Goal: Information Seeking & Learning: Understand process/instructions

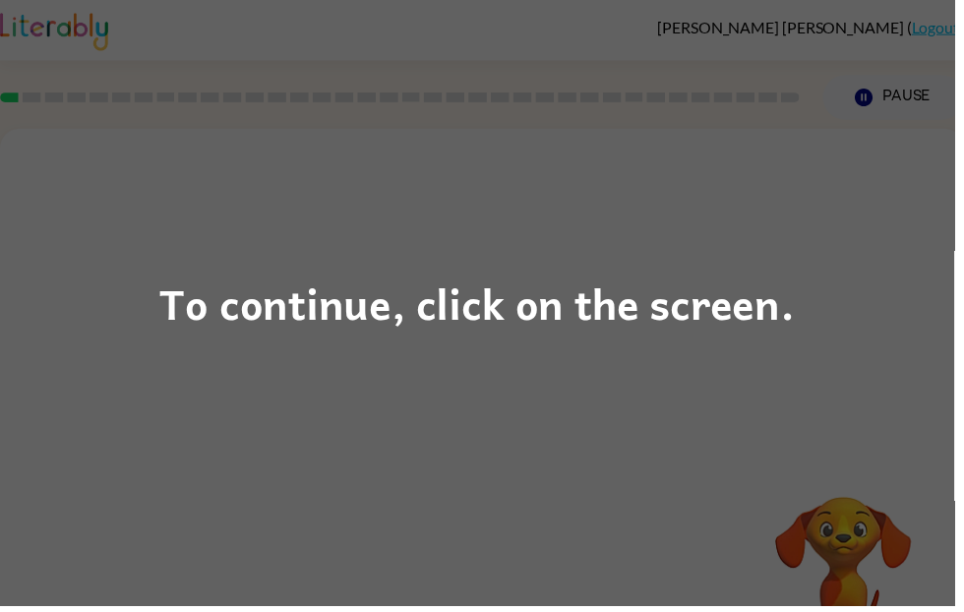
click at [719, 346] on div "To continue, click on the screen." at bounding box center [482, 306] width 964 height 612
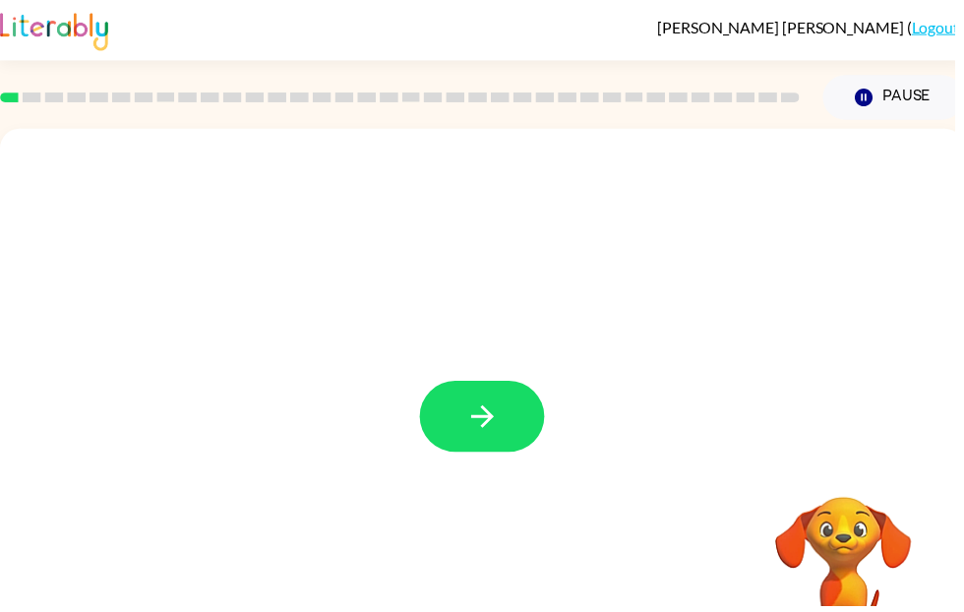
click at [490, 423] on icon "button" at bounding box center [487, 420] width 34 height 34
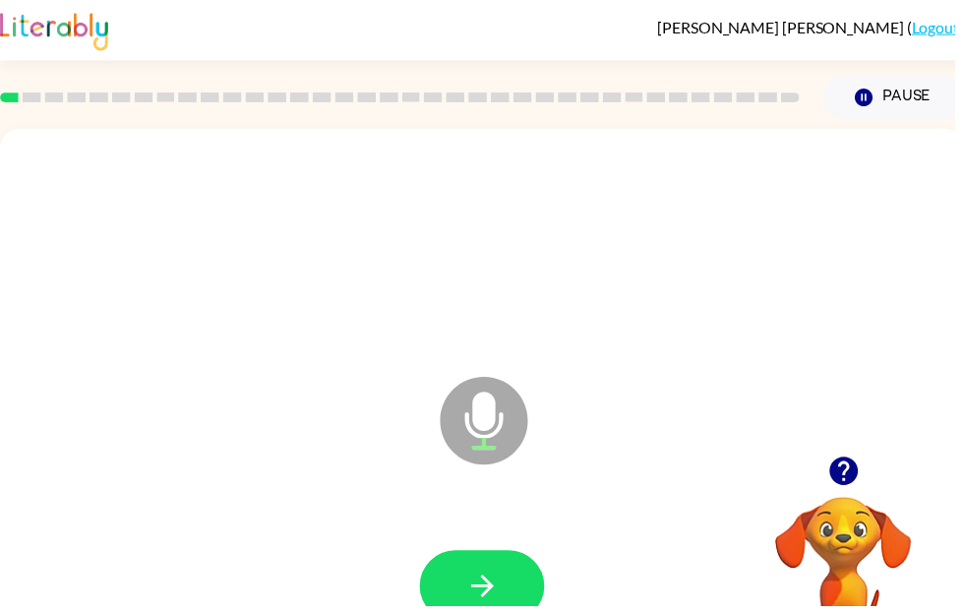
click at [517, 572] on button "button" at bounding box center [487, 592] width 126 height 72
click at [502, 610] on button "button" at bounding box center [487, 592] width 126 height 72
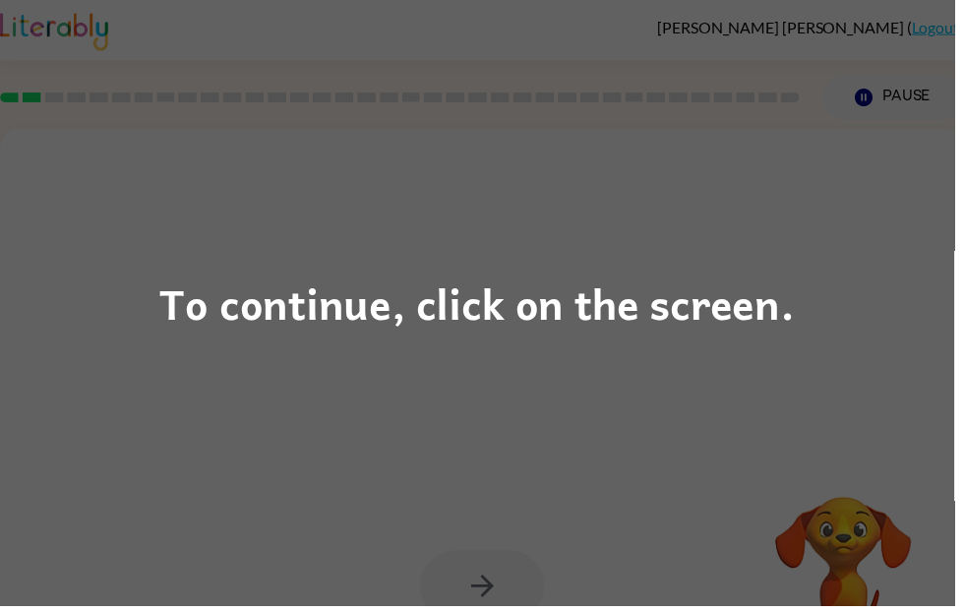
click at [679, 317] on div "To continue, click on the screen." at bounding box center [481, 306] width 641 height 67
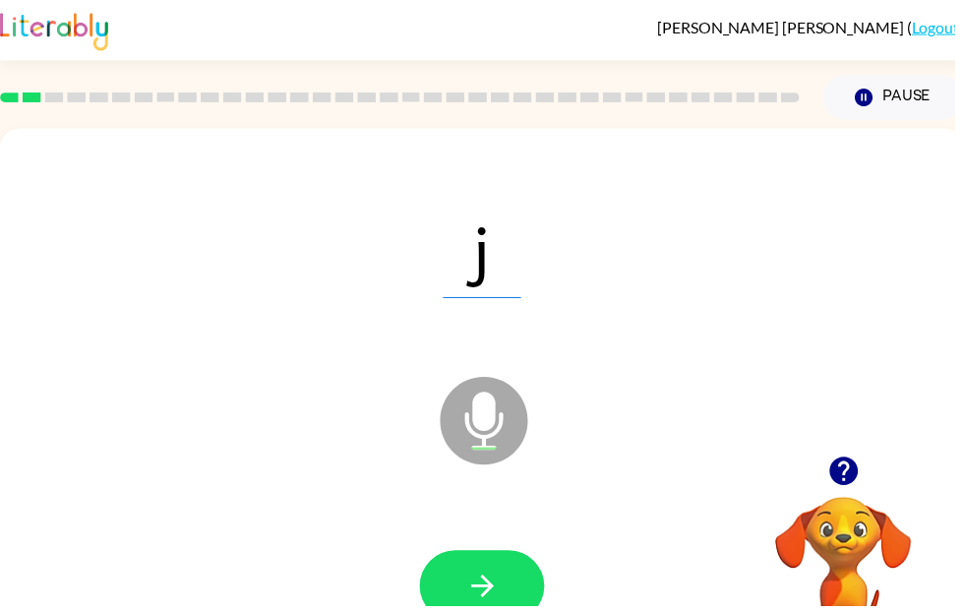
click at [545, 584] on button "button" at bounding box center [487, 592] width 126 height 72
click at [489, 611] on button "button" at bounding box center [487, 592] width 126 height 72
click at [467, 580] on button "button" at bounding box center [487, 592] width 126 height 72
click at [520, 611] on button "button" at bounding box center [487, 592] width 126 height 72
click at [515, 601] on button "button" at bounding box center [487, 592] width 126 height 72
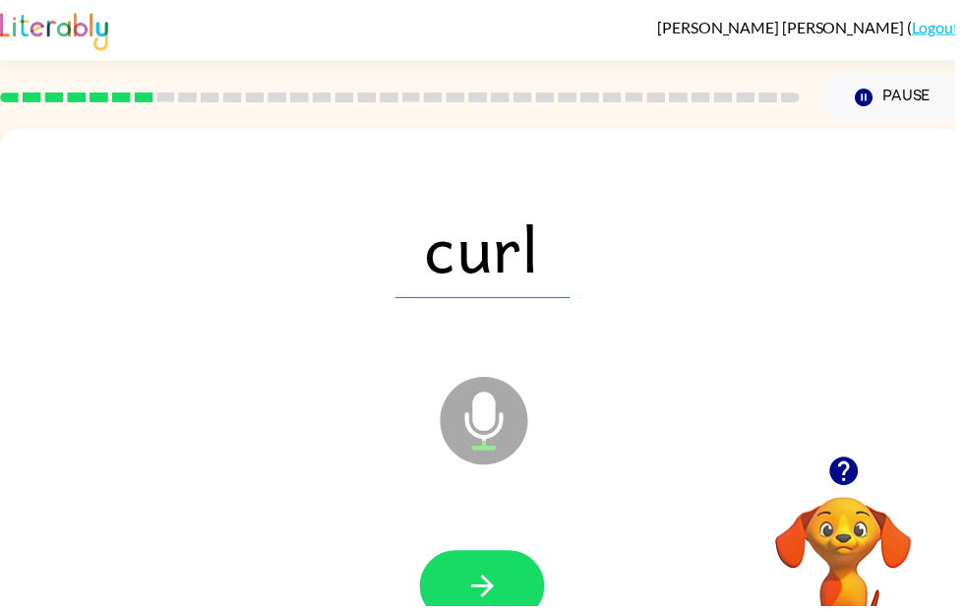
click at [514, 608] on button "button" at bounding box center [487, 592] width 126 height 72
click at [531, 577] on button "button" at bounding box center [487, 592] width 126 height 72
click at [517, 604] on button "button" at bounding box center [487, 592] width 126 height 72
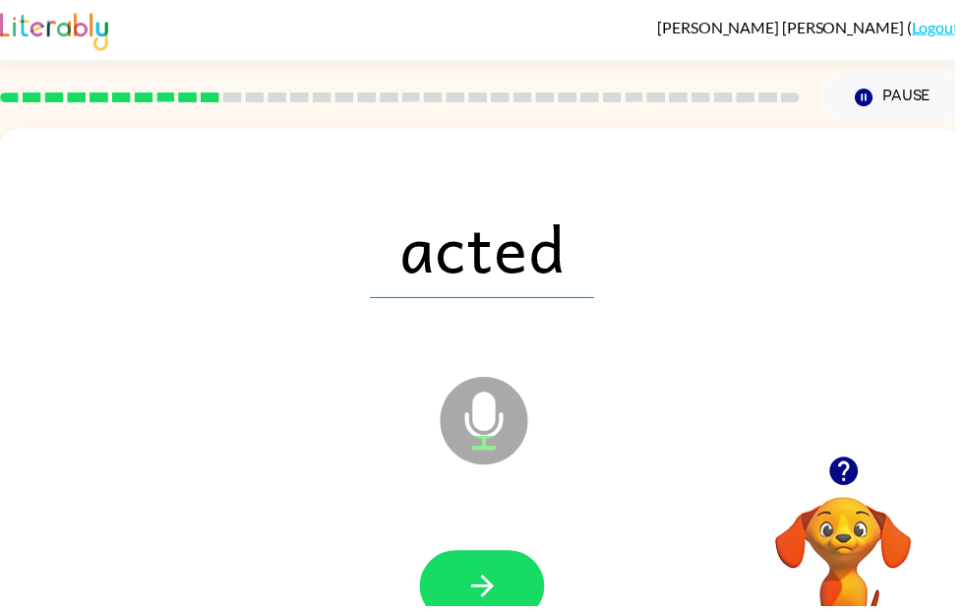
click at [517, 575] on button "button" at bounding box center [487, 592] width 126 height 72
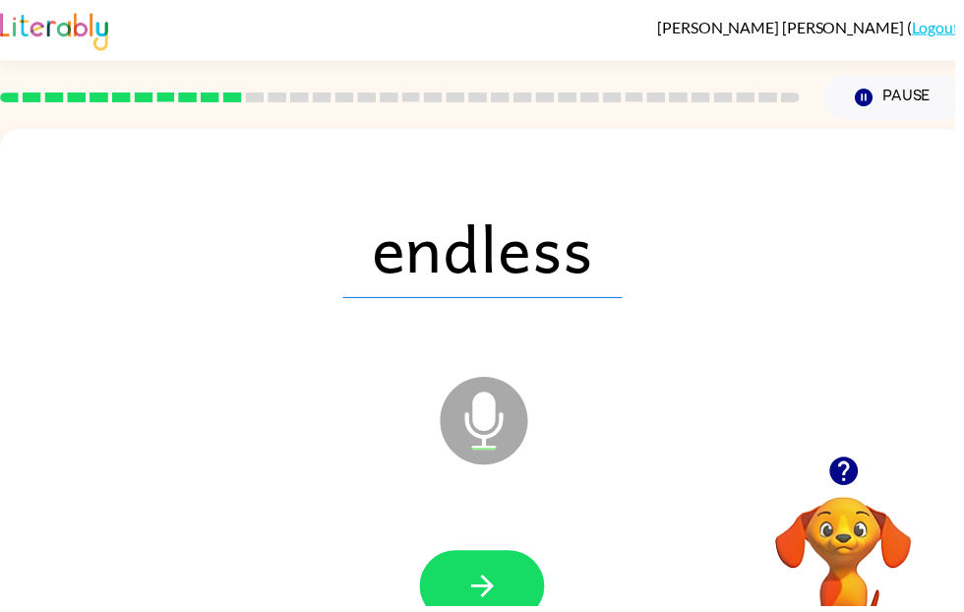
click at [497, 590] on icon "button" at bounding box center [486, 591] width 23 height 23
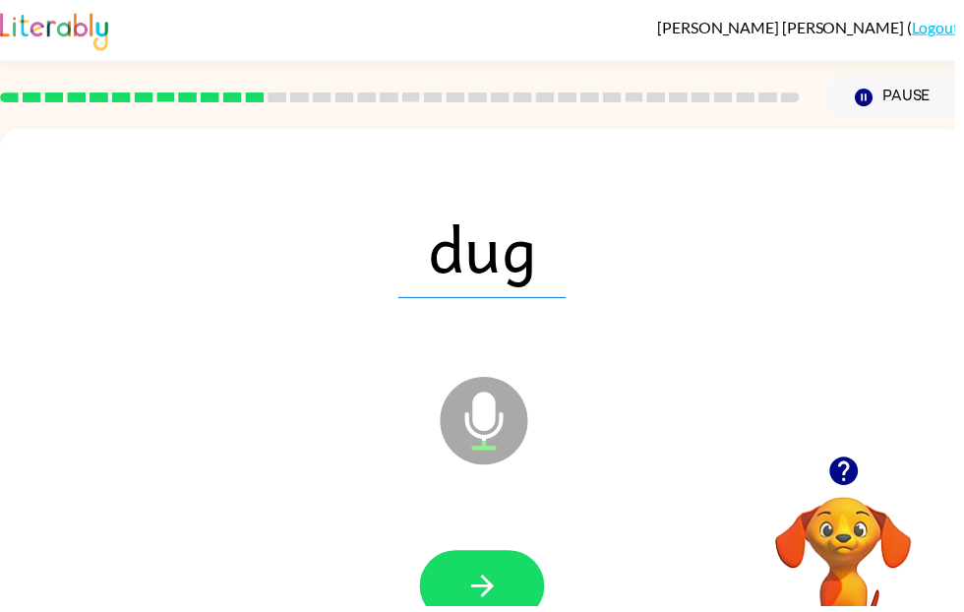
click at [547, 580] on button "button" at bounding box center [487, 592] width 126 height 72
click at [520, 582] on button "button" at bounding box center [487, 592] width 126 height 72
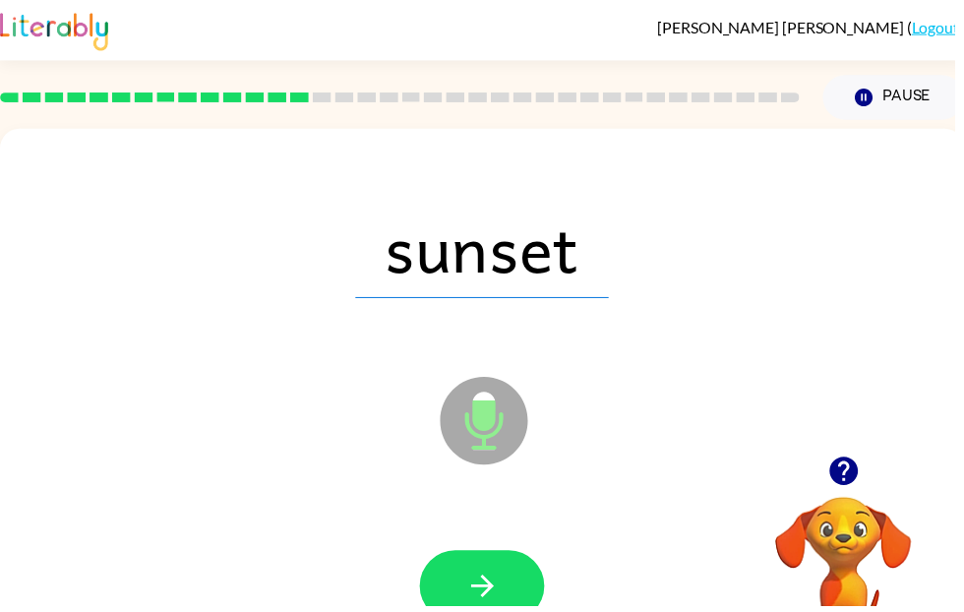
click at [530, 581] on button "button" at bounding box center [487, 592] width 126 height 72
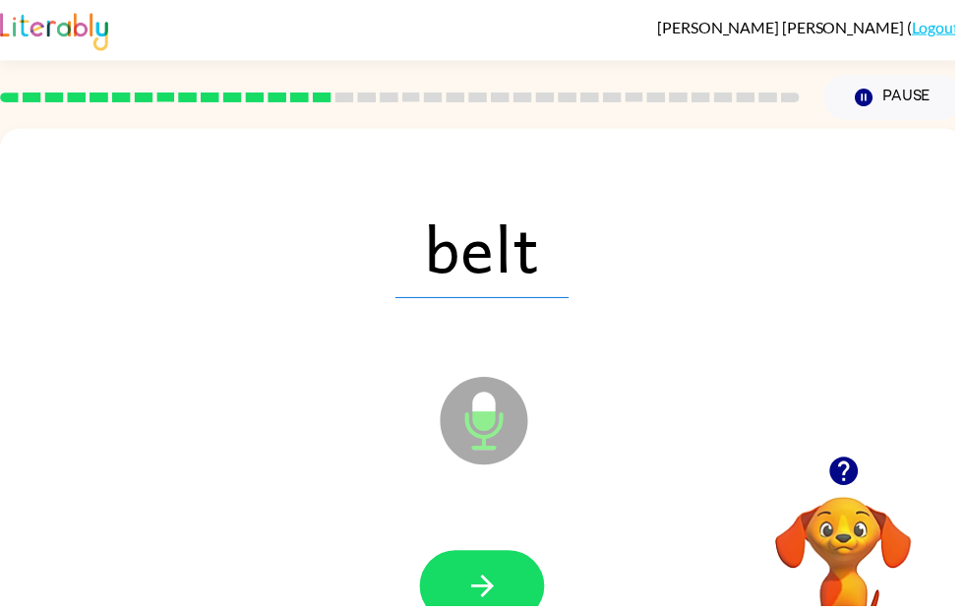
click at [515, 609] on button "button" at bounding box center [487, 592] width 126 height 72
click at [517, 564] on button "button" at bounding box center [487, 592] width 126 height 72
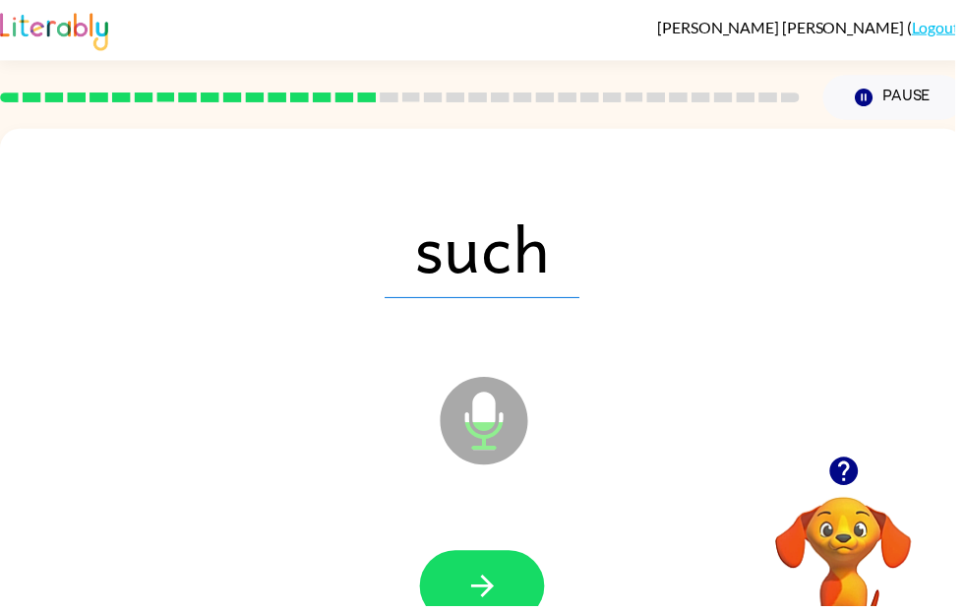
click at [499, 599] on icon "button" at bounding box center [487, 592] width 34 height 34
click at [510, 611] on button "button" at bounding box center [487, 592] width 126 height 72
click at [492, 603] on icon "button" at bounding box center [487, 592] width 34 height 34
click at [527, 574] on button "button" at bounding box center [487, 592] width 126 height 72
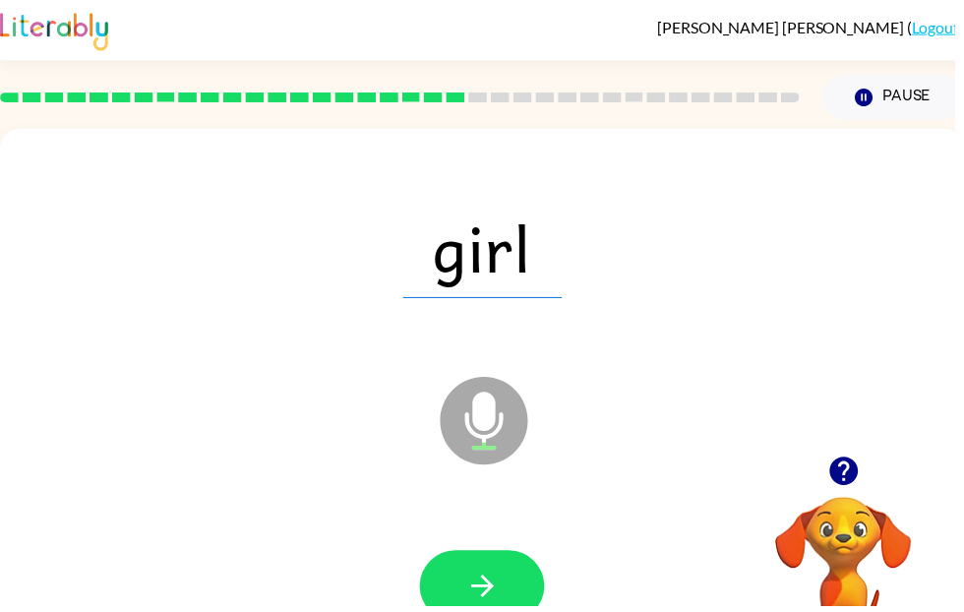
click at [504, 575] on icon "button" at bounding box center [487, 592] width 34 height 34
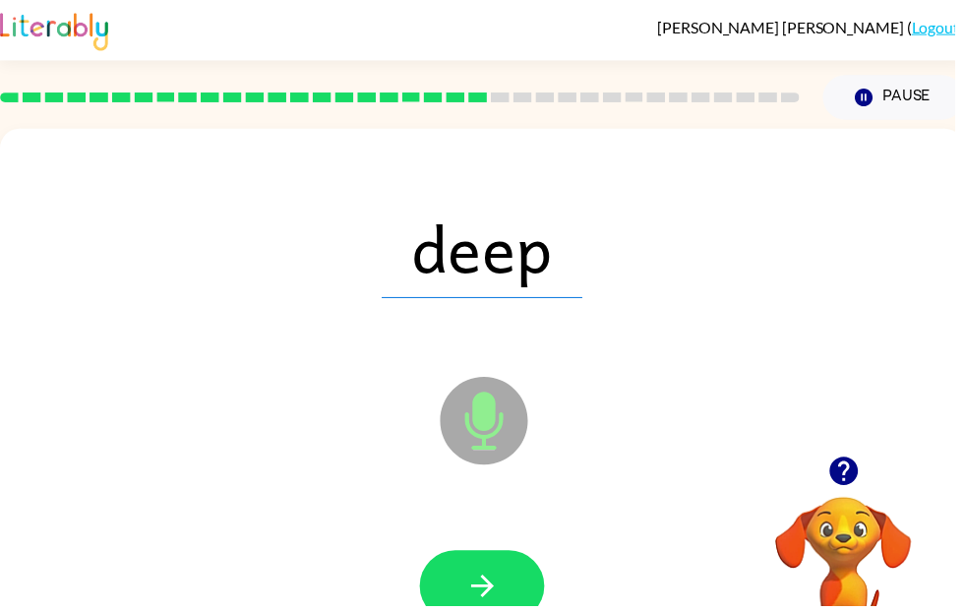
click at [465, 611] on button "button" at bounding box center [487, 592] width 126 height 72
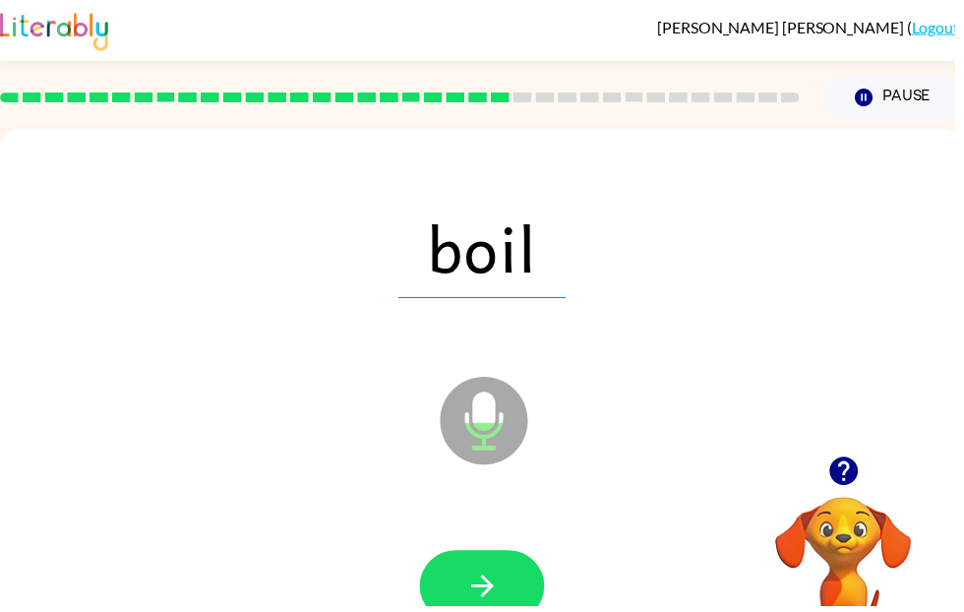
click at [508, 598] on button "button" at bounding box center [487, 592] width 126 height 72
click at [529, 606] on button "button" at bounding box center [487, 592] width 126 height 72
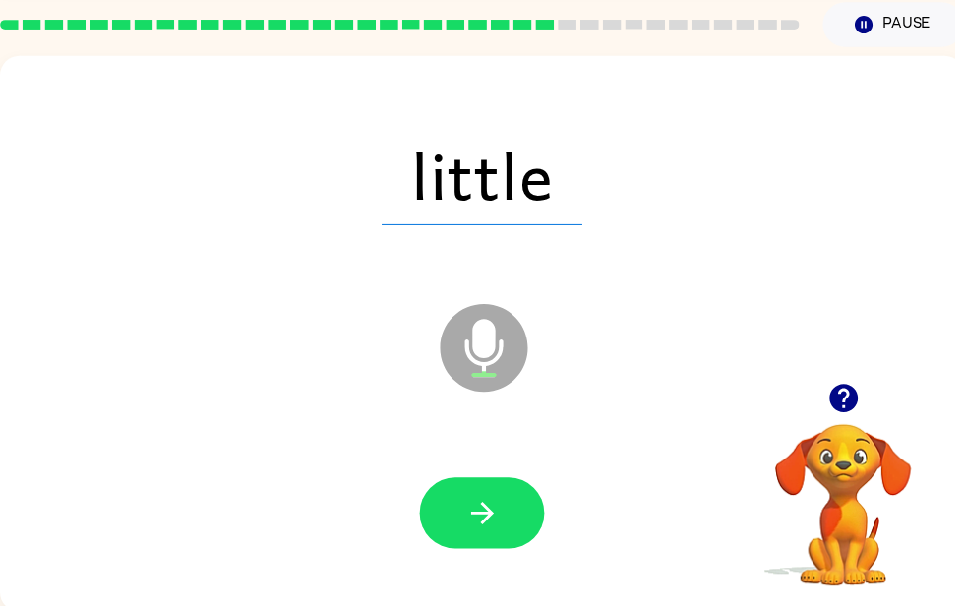
scroll to position [74, 0]
click at [508, 518] on button "button" at bounding box center [487, 518] width 126 height 72
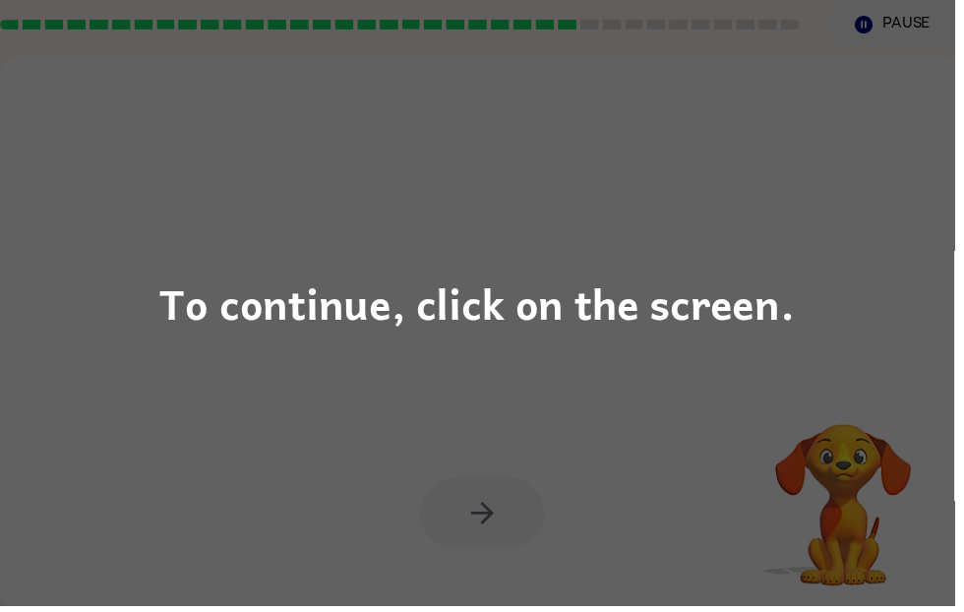
click at [775, 315] on div "To continue, click on the screen." at bounding box center [481, 306] width 641 height 67
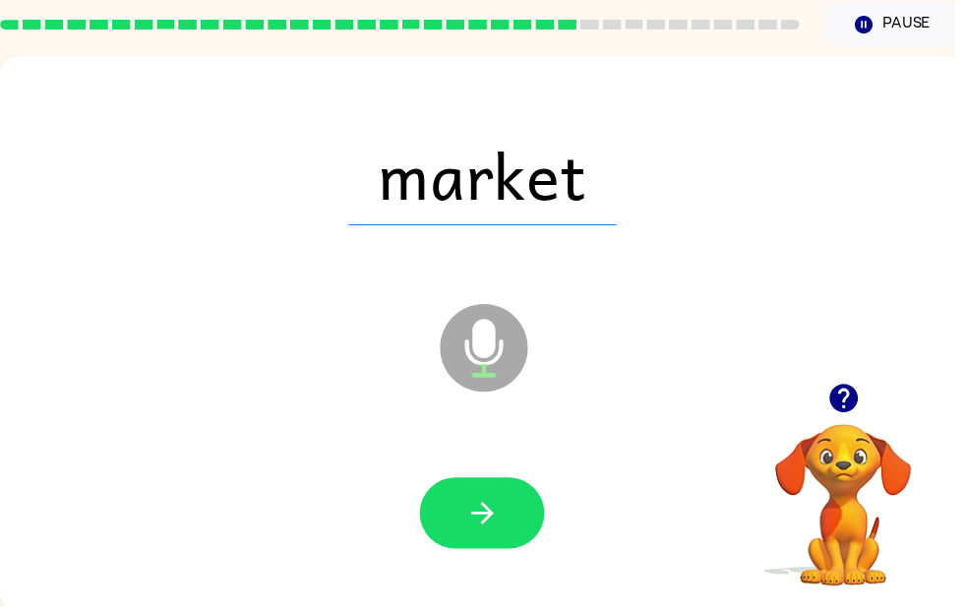
click at [517, 517] on button "button" at bounding box center [487, 518] width 126 height 72
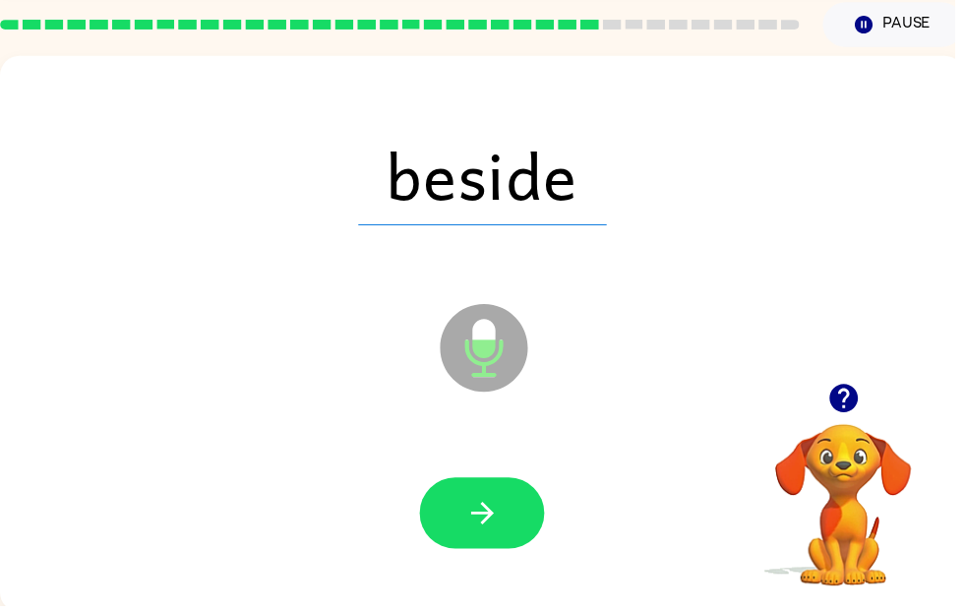
click at [498, 500] on button "button" at bounding box center [487, 518] width 126 height 72
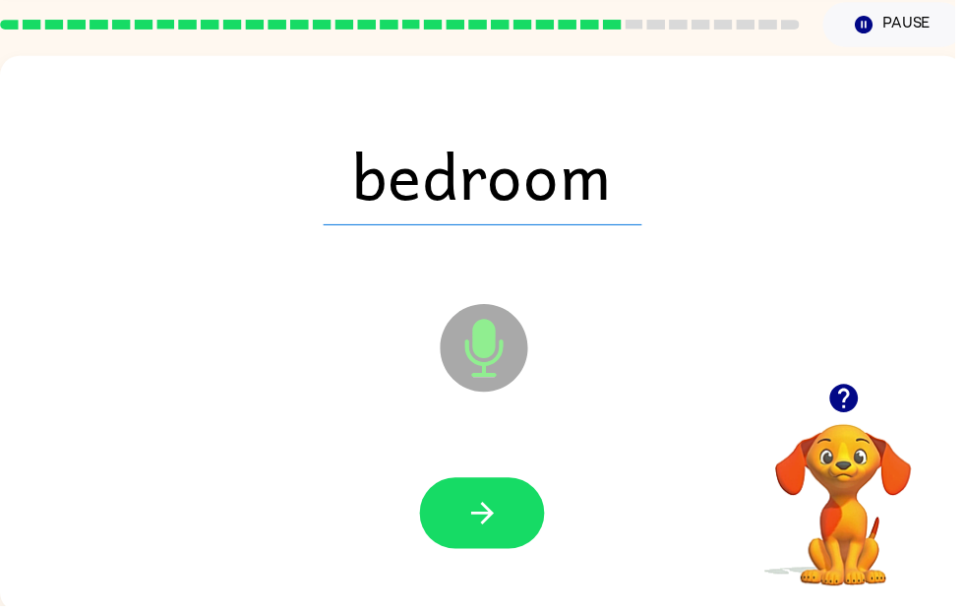
click at [524, 478] on div at bounding box center [487, 518] width 935 height 161
click at [517, 528] on button "button" at bounding box center [487, 518] width 126 height 72
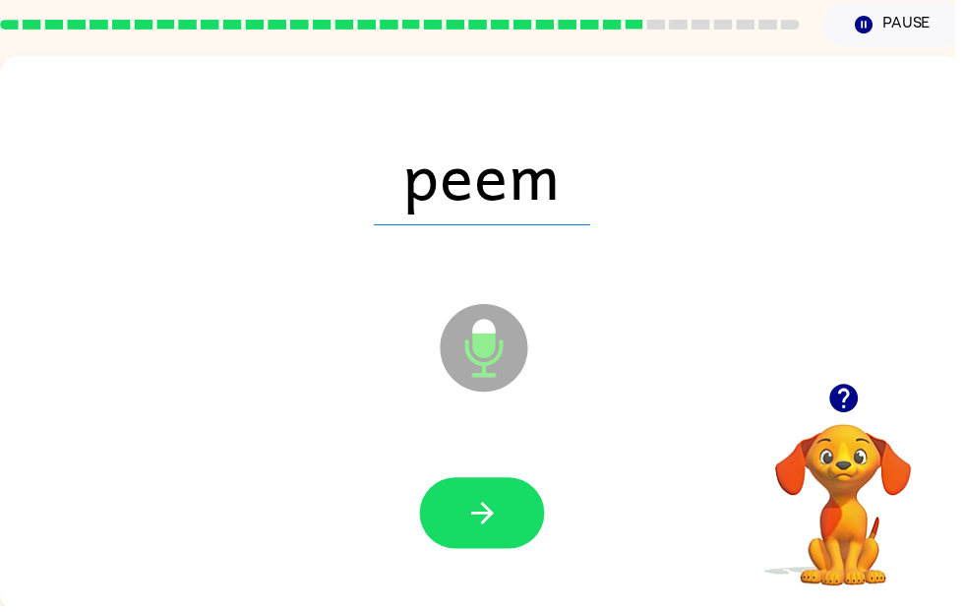
click at [513, 517] on button "button" at bounding box center [487, 518] width 126 height 72
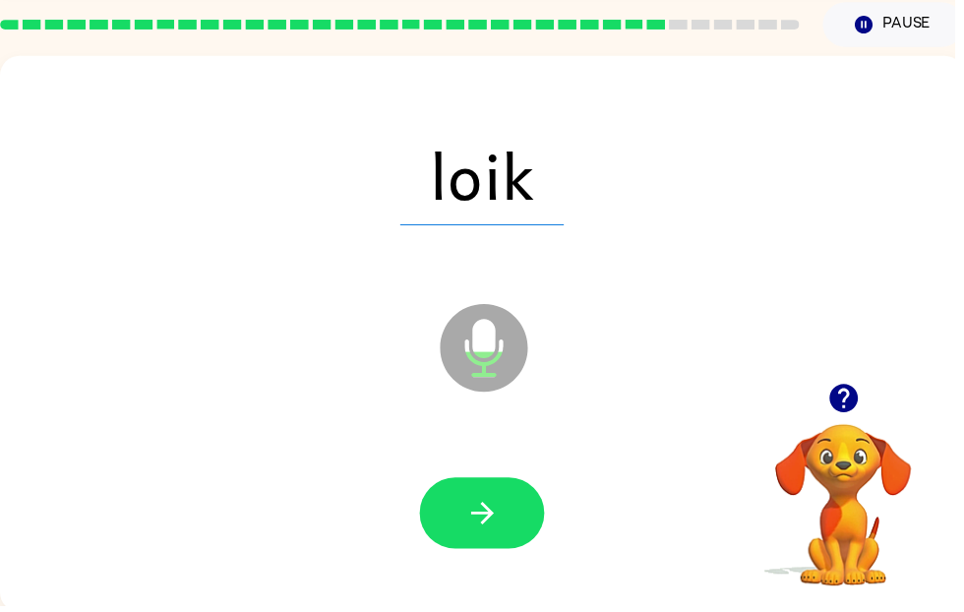
click at [502, 535] on icon "button" at bounding box center [487, 518] width 34 height 34
click at [536, 546] on button "button" at bounding box center [487, 518] width 126 height 72
click at [482, 539] on button "button" at bounding box center [487, 518] width 126 height 72
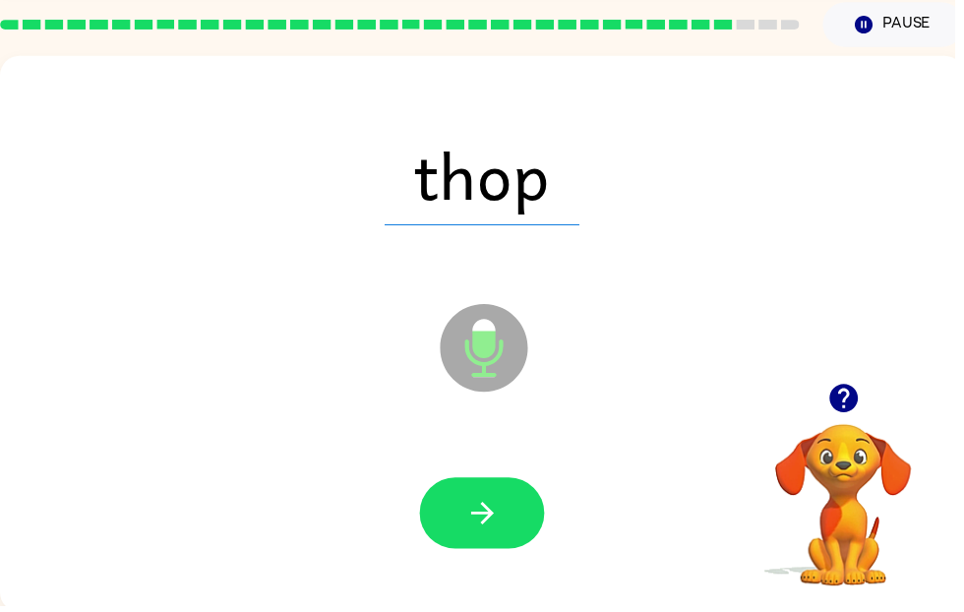
click at [497, 537] on button "button" at bounding box center [487, 518] width 126 height 72
click at [506, 554] on button "button" at bounding box center [487, 518] width 126 height 72
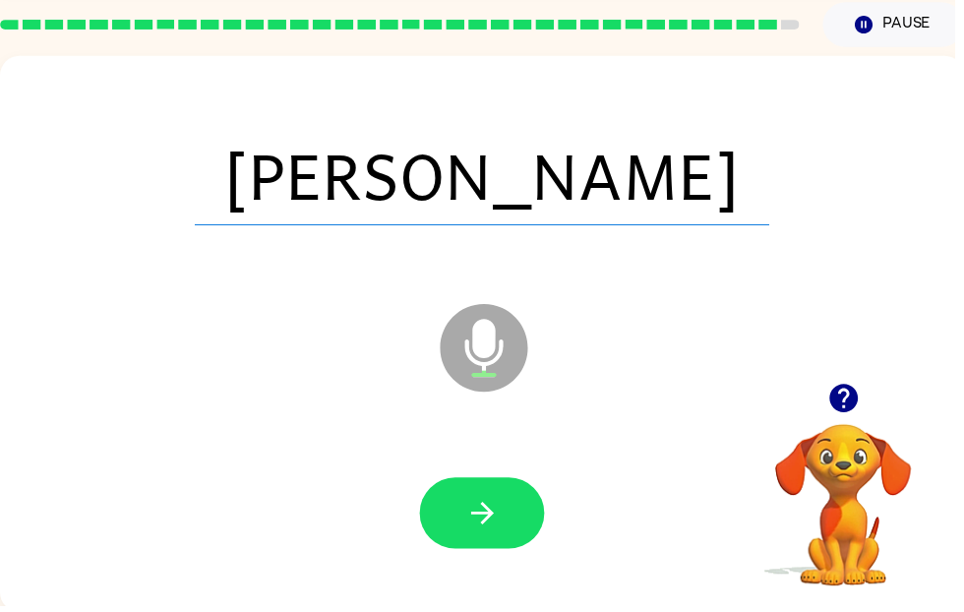
click at [500, 526] on icon "button" at bounding box center [487, 518] width 34 height 34
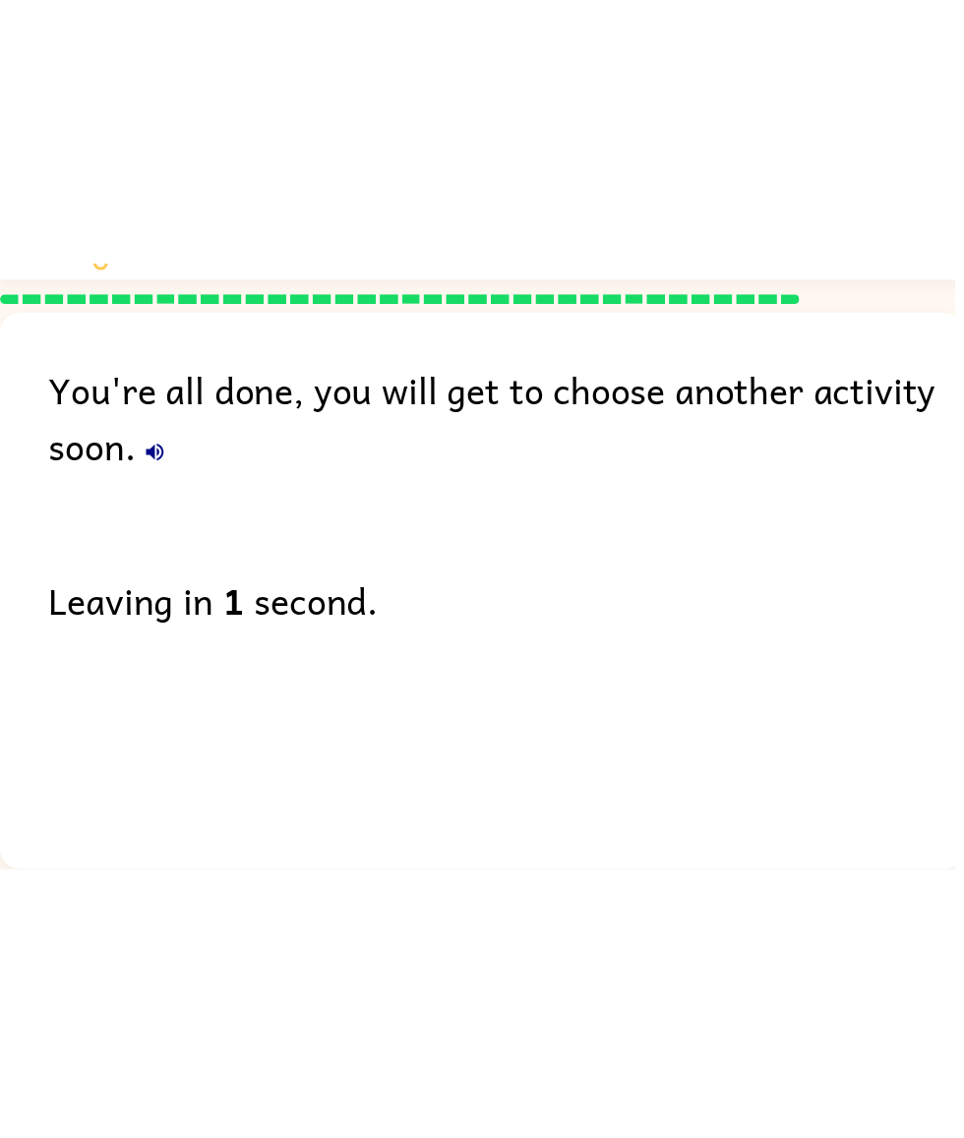
scroll to position [34, 0]
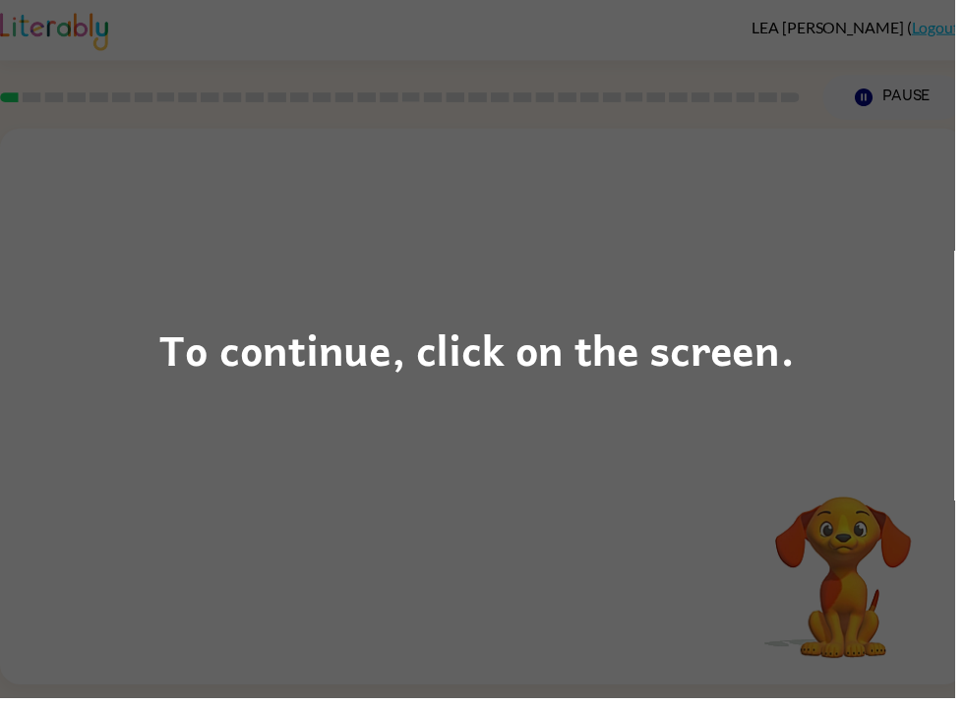
click at [169, 400] on div "To continue, click on the screen." at bounding box center [482, 352] width 964 height 705
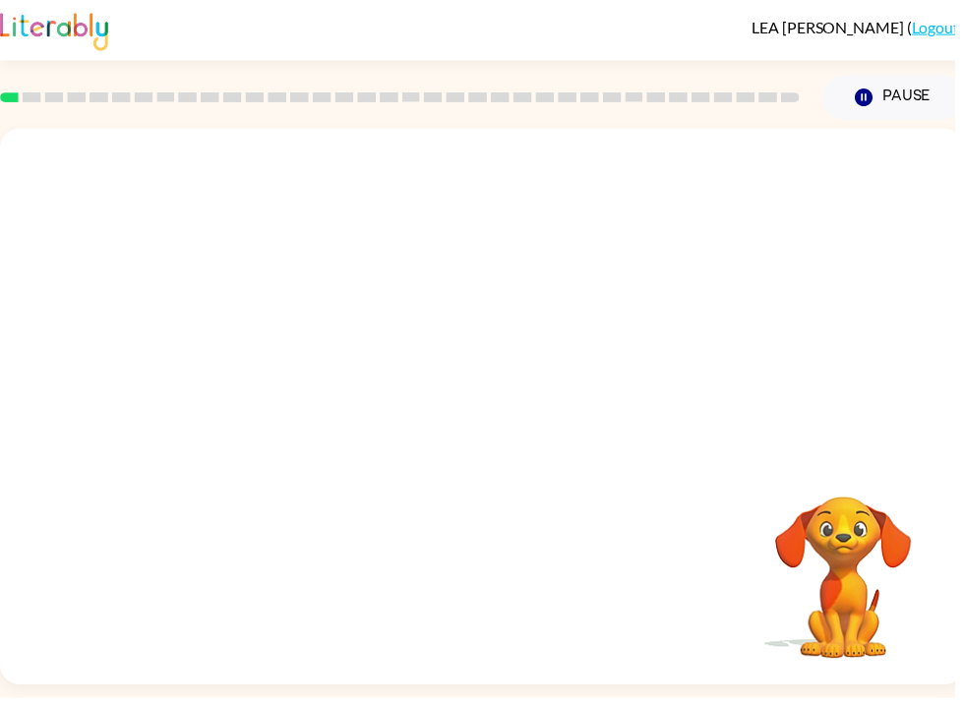
click at [228, 360] on div at bounding box center [487, 295] width 974 height 331
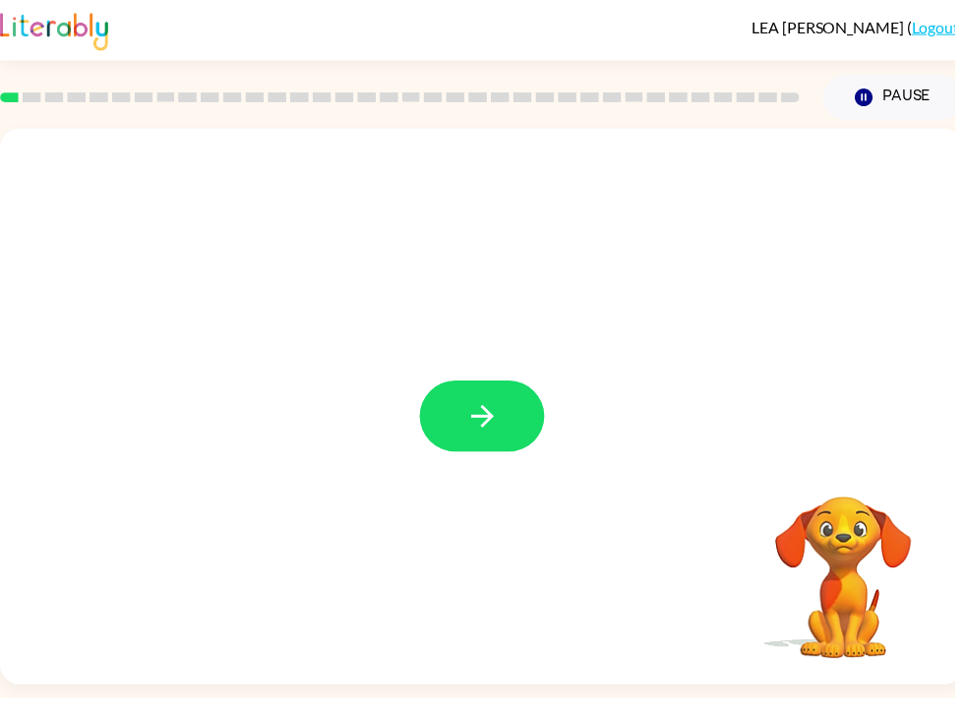
click at [493, 436] on icon "button" at bounding box center [487, 420] width 34 height 34
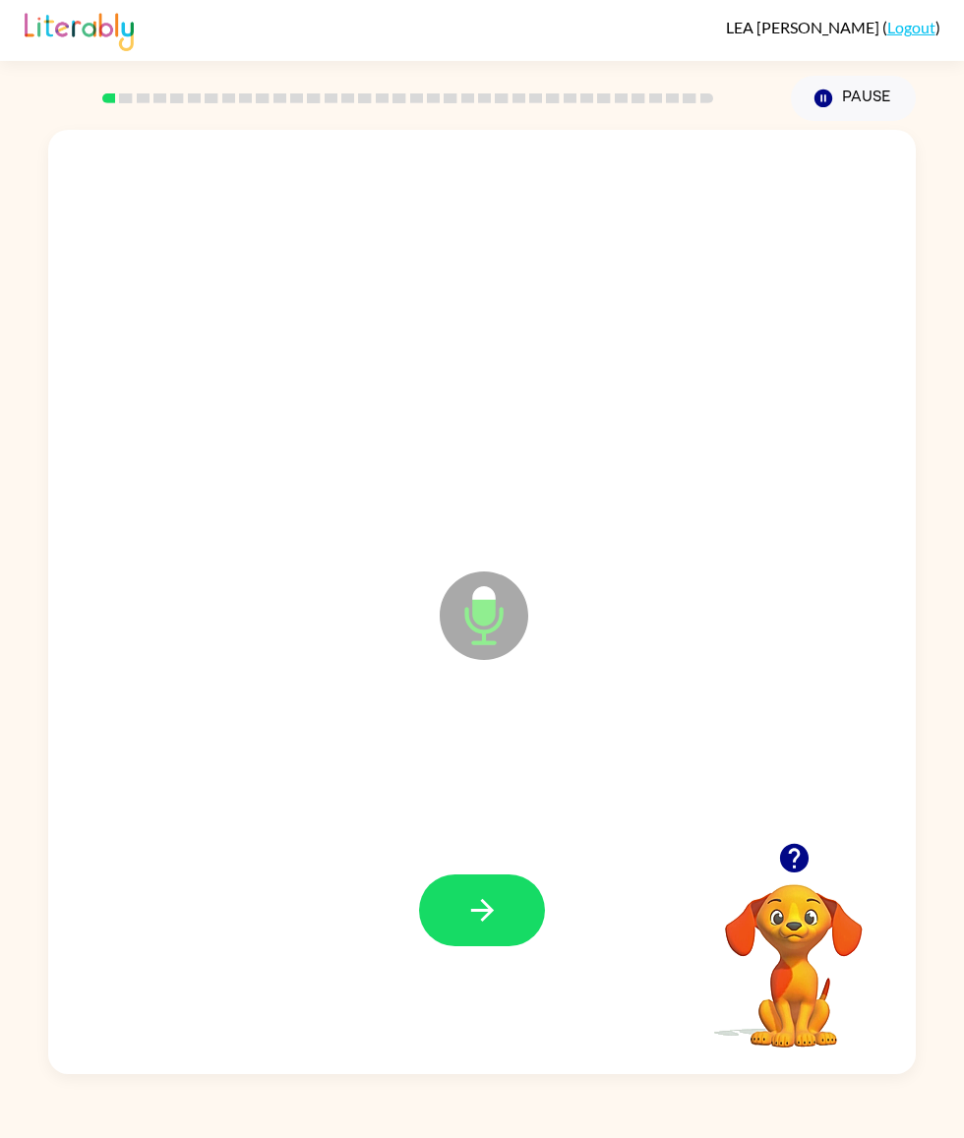
scroll to position [35, 0]
click at [509, 704] on button "button" at bounding box center [482, 911] width 126 height 72
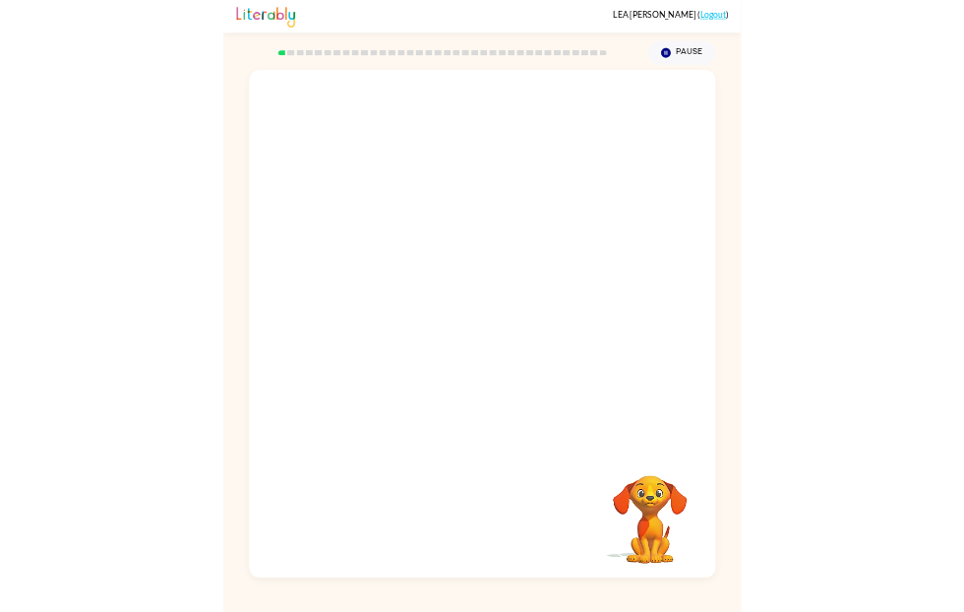
scroll to position [0, 0]
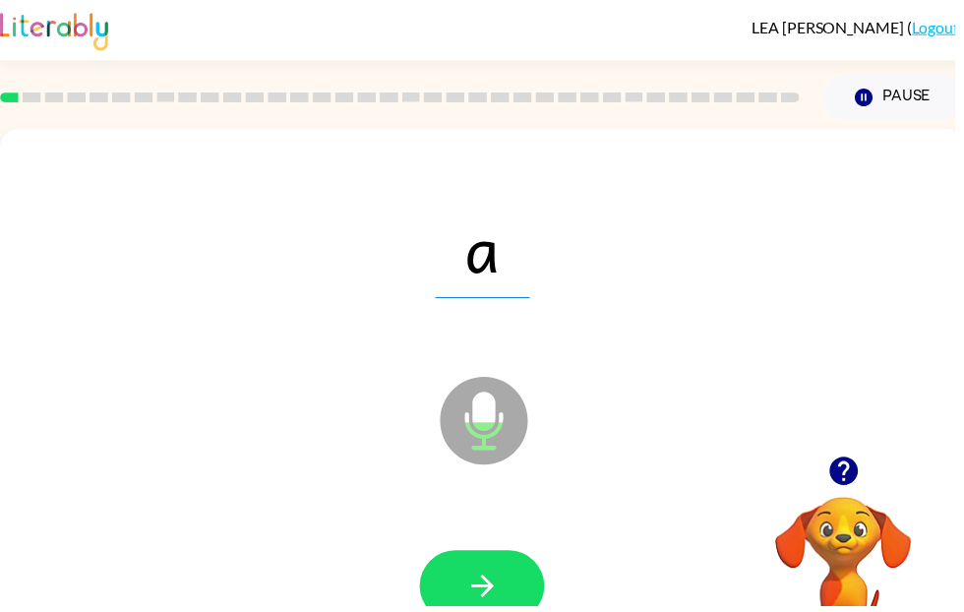
click at [464, 557] on button "button" at bounding box center [487, 592] width 126 height 72
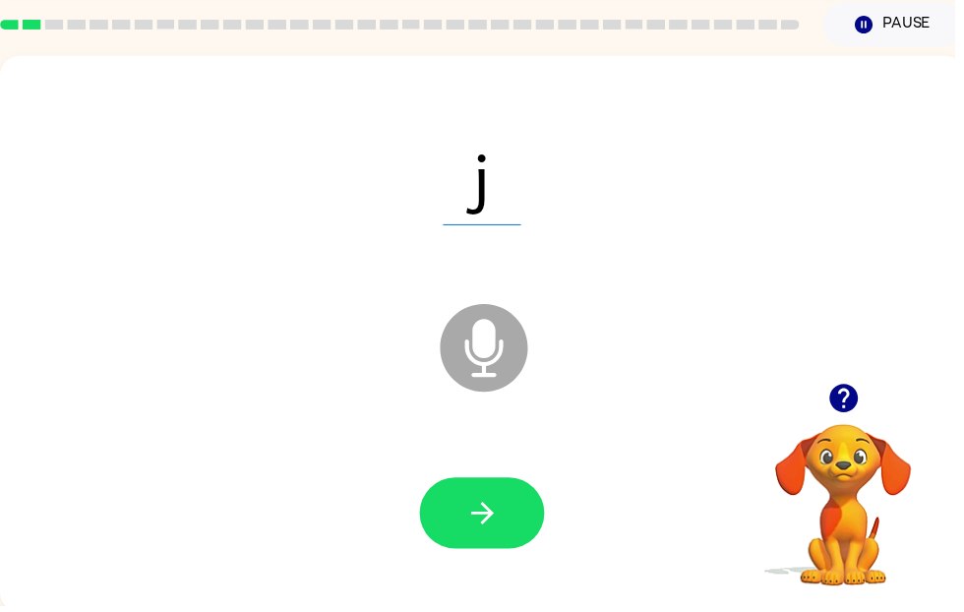
scroll to position [74, 0]
click at [468, 477] on div at bounding box center [487, 518] width 935 height 161
click at [482, 506] on icon "button" at bounding box center [487, 518] width 34 height 34
click at [485, 503] on icon "button" at bounding box center [487, 518] width 34 height 34
click at [482, 531] on icon "button" at bounding box center [487, 518] width 34 height 34
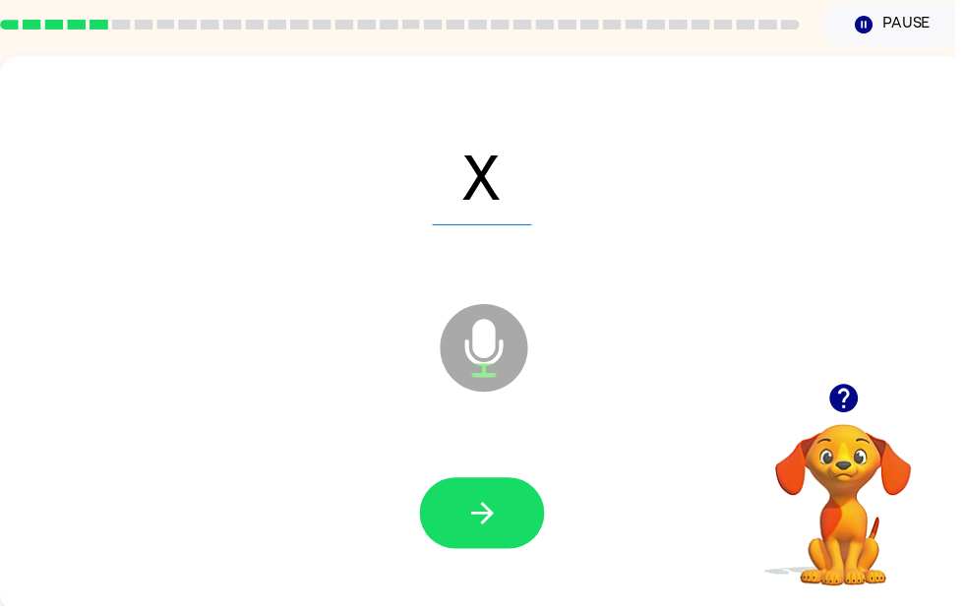
click at [490, 501] on icon "button" at bounding box center [487, 518] width 34 height 34
click at [483, 511] on icon "button" at bounding box center [487, 518] width 34 height 34
click at [493, 490] on button "button" at bounding box center [487, 518] width 126 height 72
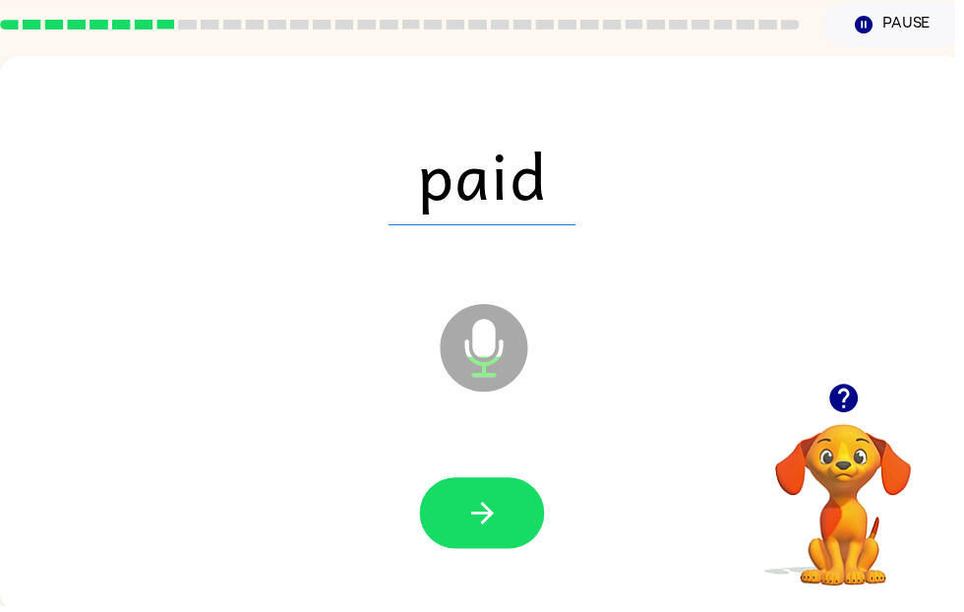
scroll to position [0, 0]
click at [472, 517] on icon "button" at bounding box center [487, 518] width 34 height 34
click at [506, 518] on button "button" at bounding box center [487, 518] width 126 height 72
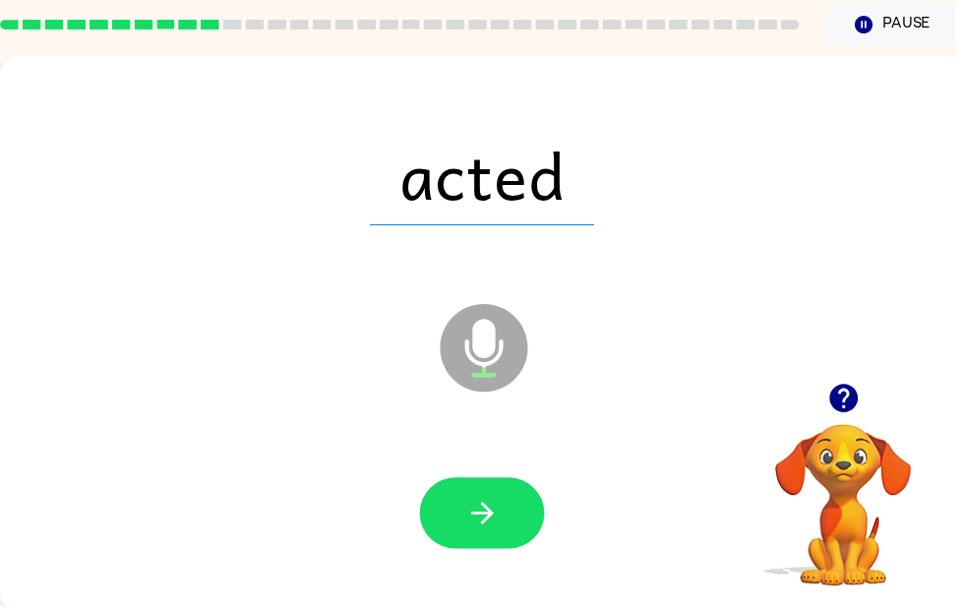
click at [482, 493] on button "button" at bounding box center [487, 518] width 126 height 72
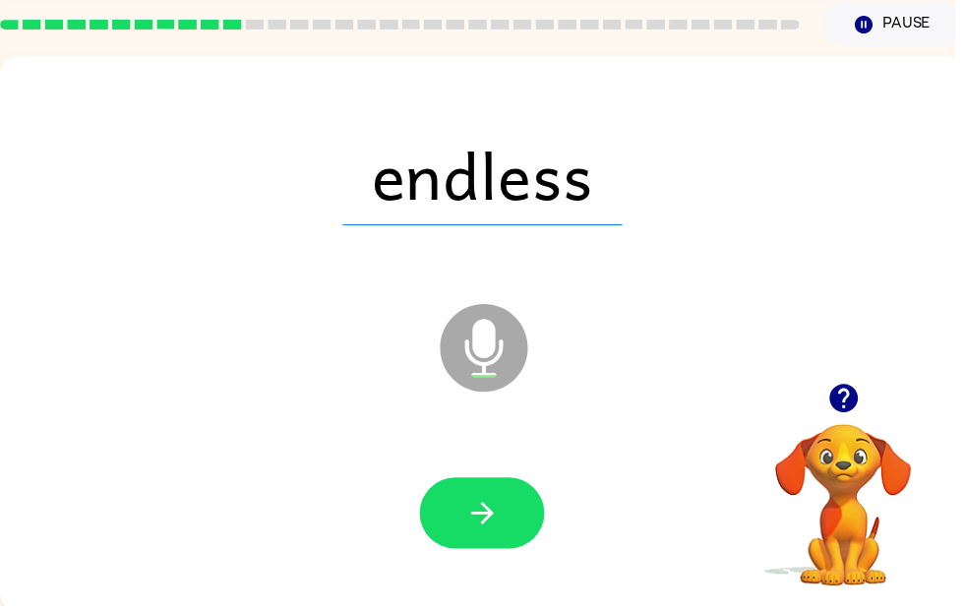
click at [484, 502] on icon "button" at bounding box center [487, 518] width 34 height 34
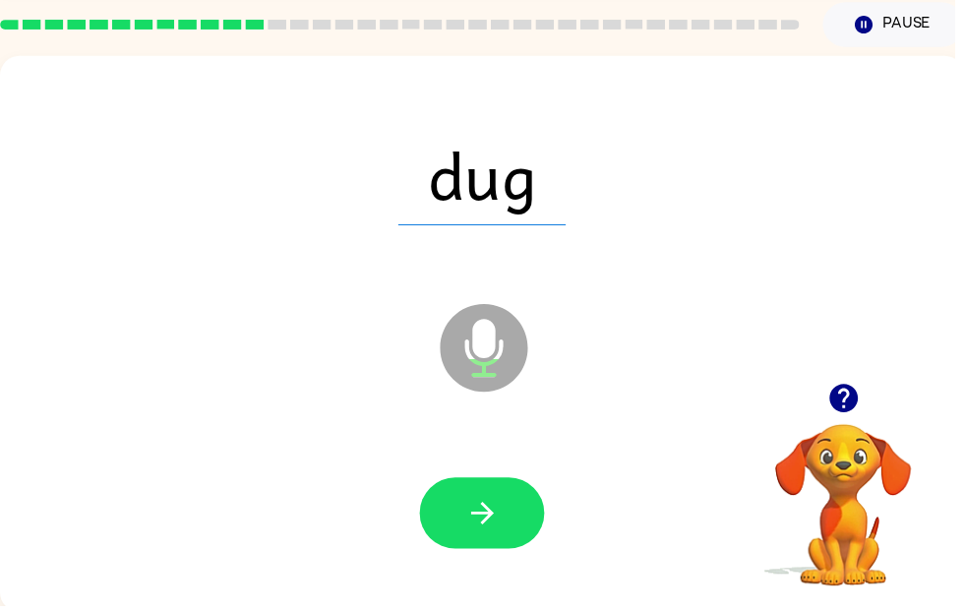
click at [494, 514] on icon "button" at bounding box center [486, 518] width 23 height 23
click at [508, 496] on button "button" at bounding box center [487, 518] width 126 height 72
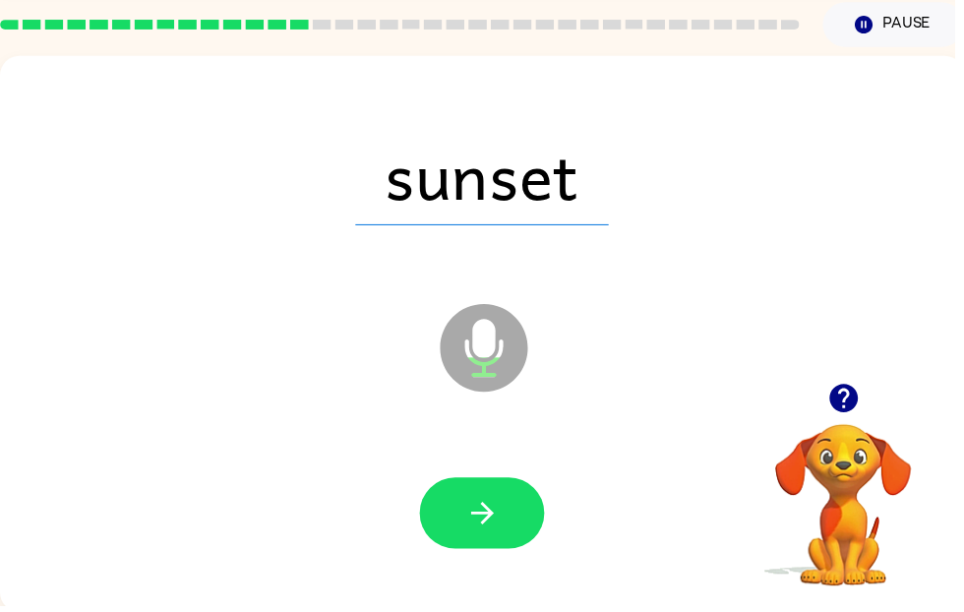
click at [515, 528] on button "button" at bounding box center [487, 518] width 126 height 72
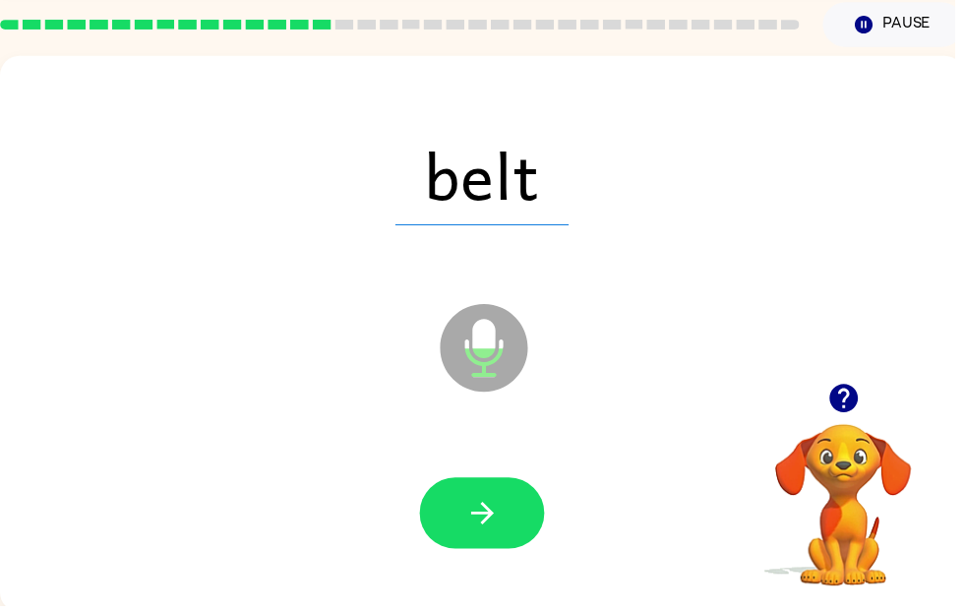
click at [476, 521] on icon "button" at bounding box center [487, 518] width 34 height 34
click at [497, 532] on icon "button" at bounding box center [487, 518] width 34 height 34
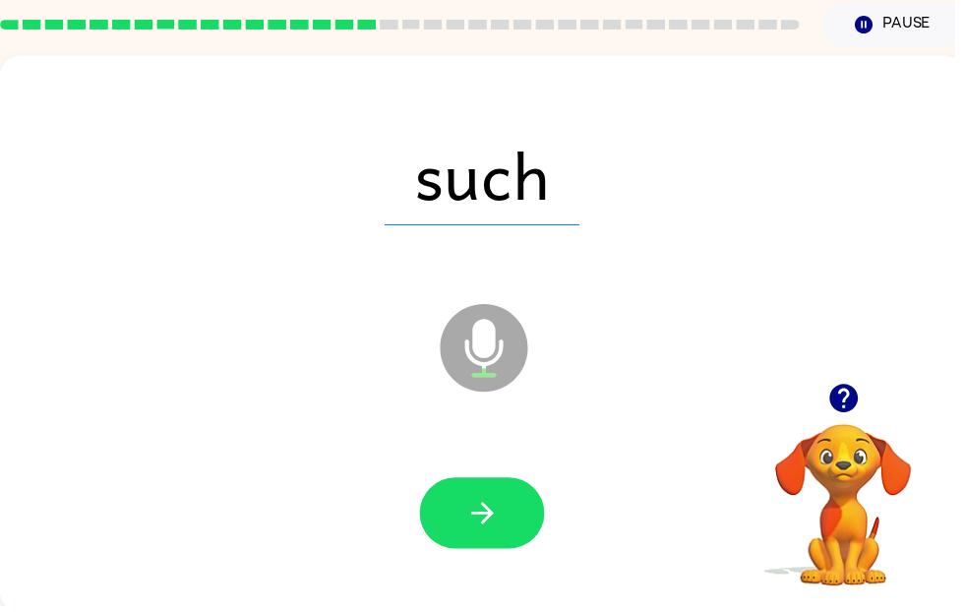
click at [498, 463] on div at bounding box center [487, 518] width 935 height 161
click at [487, 517] on icon "button" at bounding box center [486, 518] width 23 height 23
click at [496, 467] on div at bounding box center [487, 518] width 935 height 161
click at [490, 508] on icon "button" at bounding box center [487, 518] width 34 height 34
click at [475, 489] on button "button" at bounding box center [487, 518] width 126 height 72
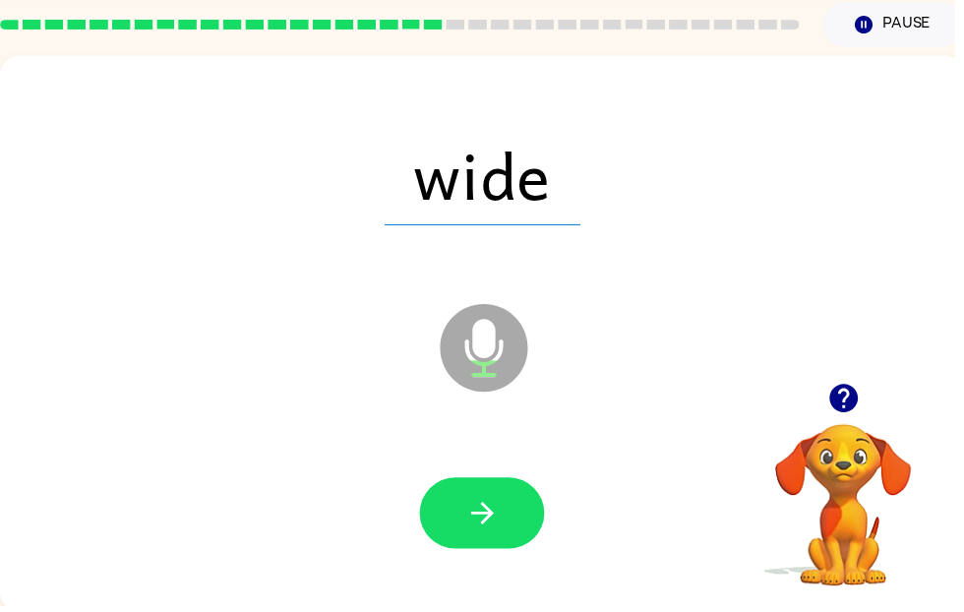
click at [510, 533] on button "button" at bounding box center [487, 518] width 126 height 72
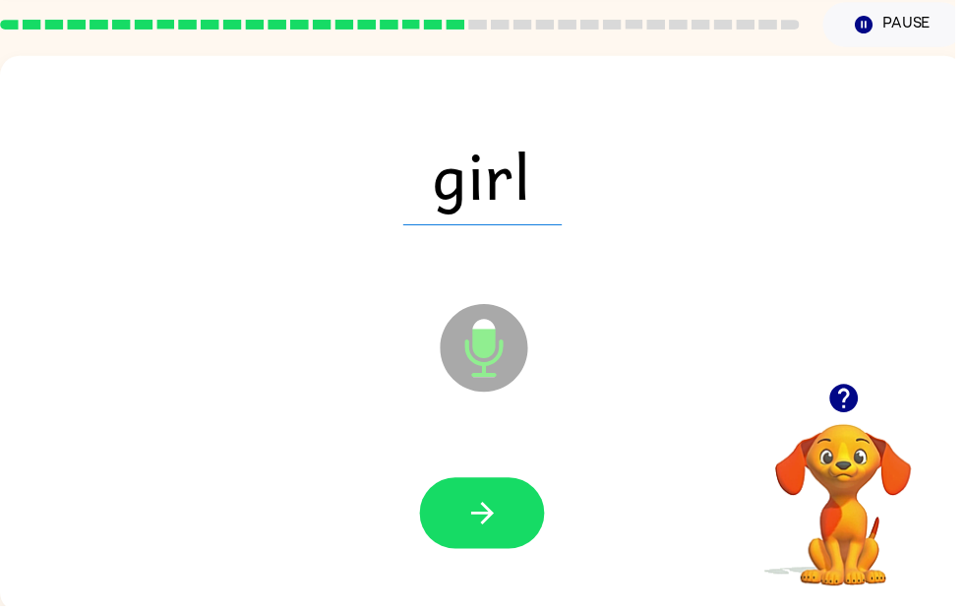
click at [533, 517] on button "button" at bounding box center [487, 518] width 126 height 72
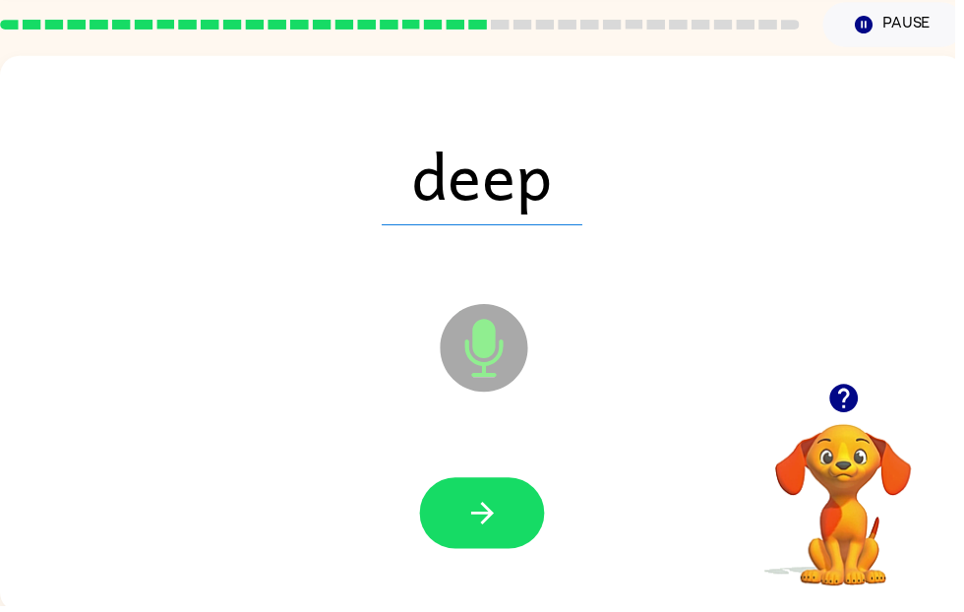
click at [485, 527] on icon "button" at bounding box center [487, 518] width 34 height 34
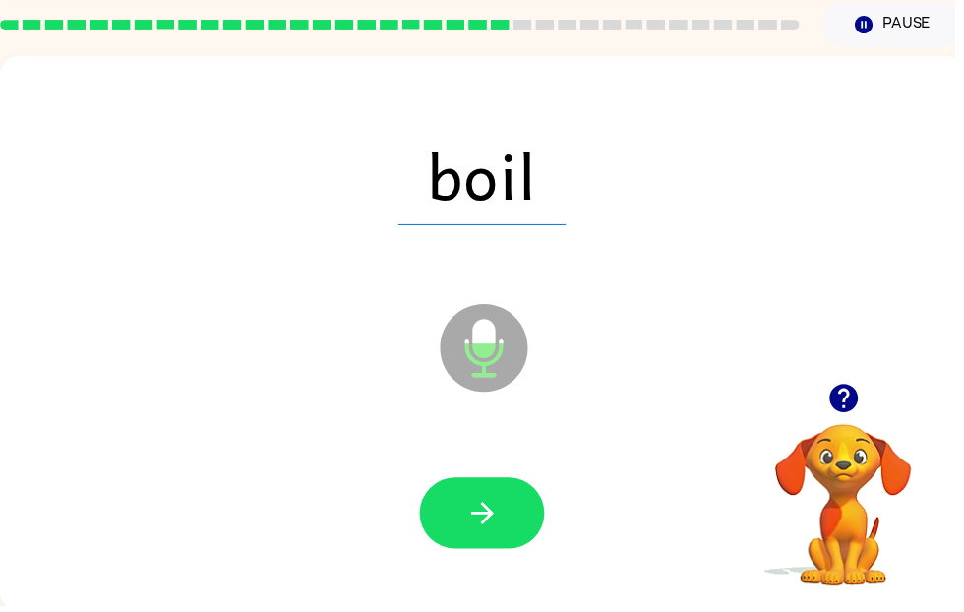
click at [486, 500] on button "button" at bounding box center [487, 518] width 126 height 72
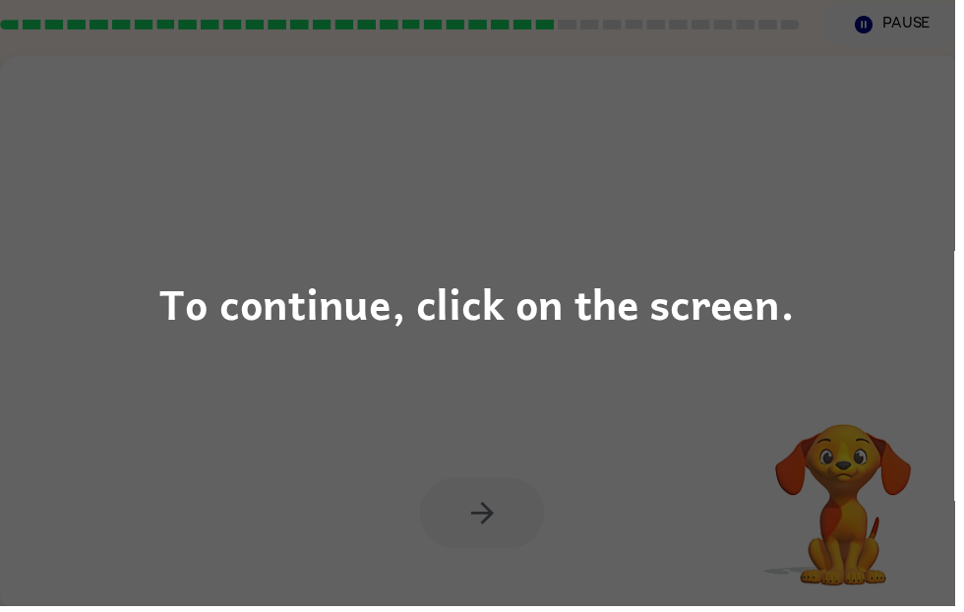
click at [238, 290] on div "To continue, click on the screen." at bounding box center [481, 306] width 641 height 67
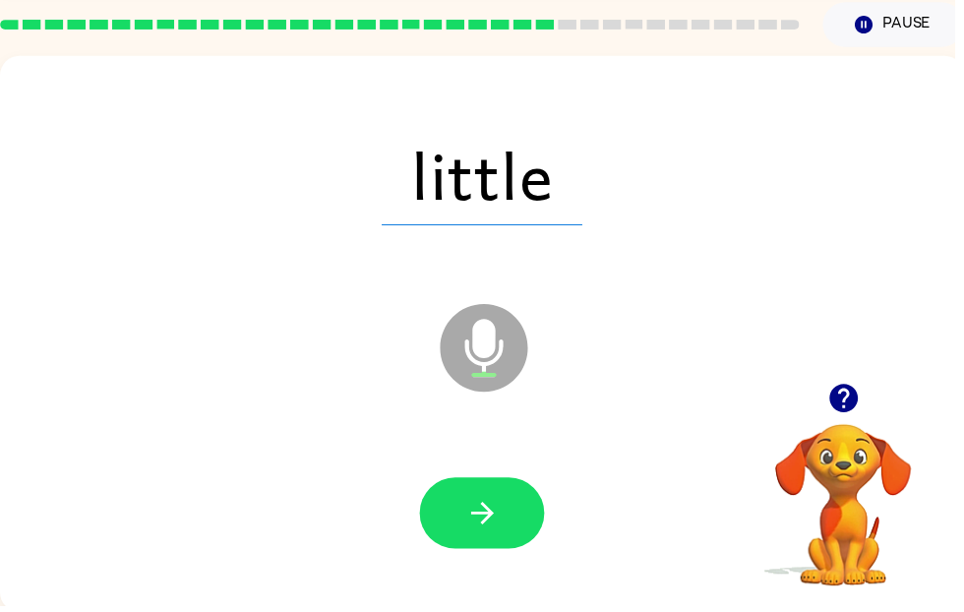
click at [484, 528] on icon "button" at bounding box center [487, 518] width 34 height 34
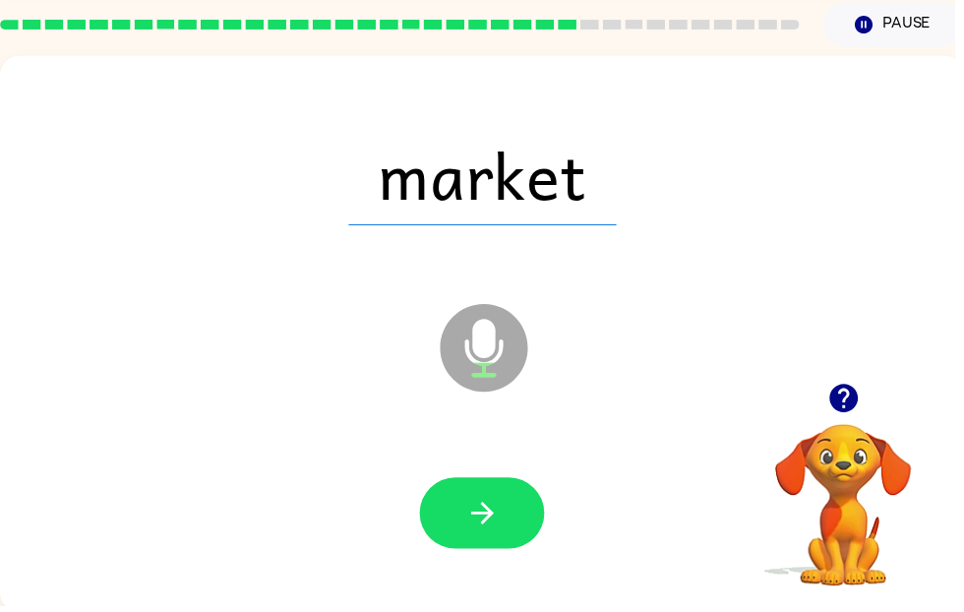
click at [493, 497] on button "button" at bounding box center [487, 518] width 126 height 72
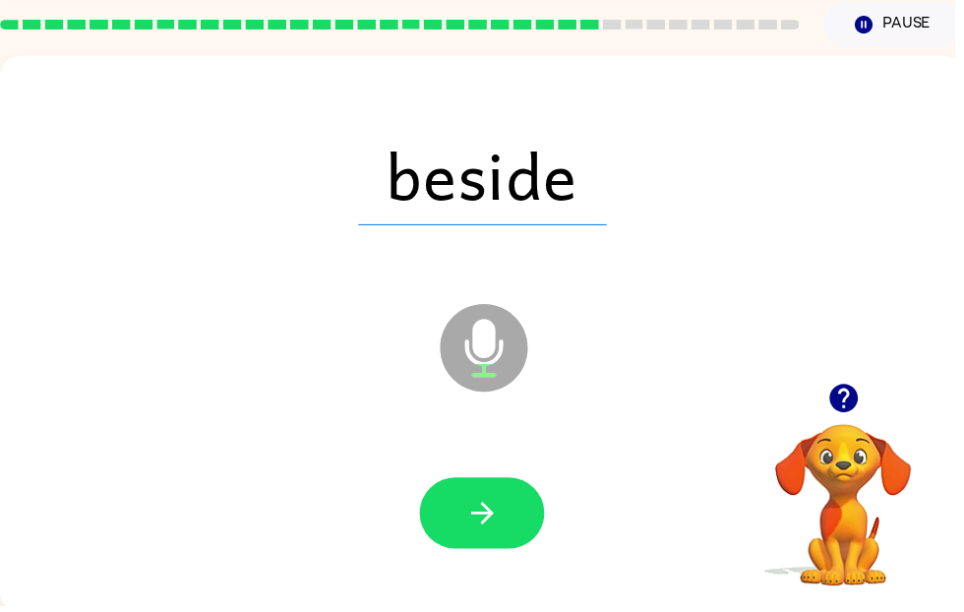
click at [494, 505] on icon "button" at bounding box center [487, 518] width 34 height 34
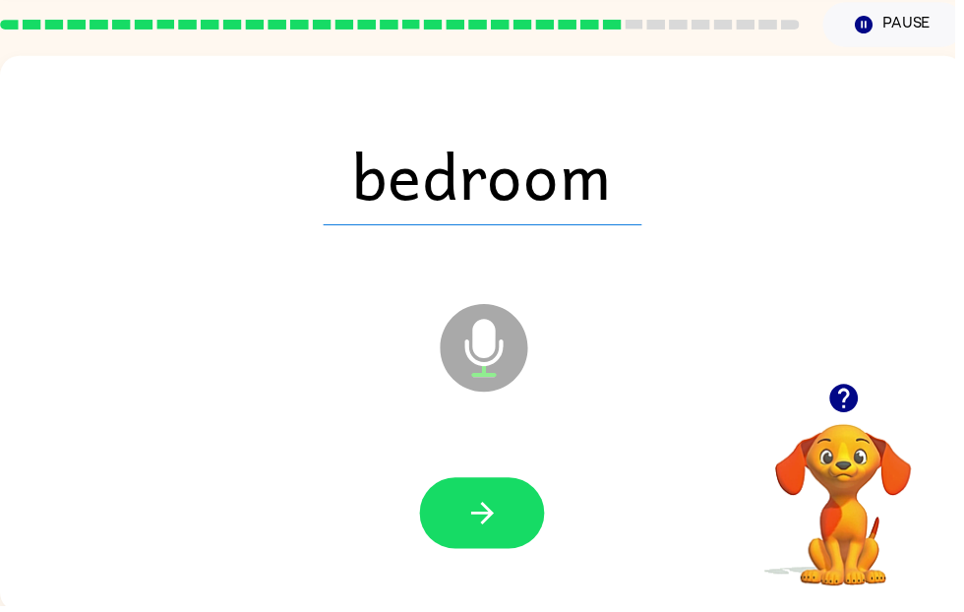
click at [499, 515] on icon "button" at bounding box center [487, 518] width 34 height 34
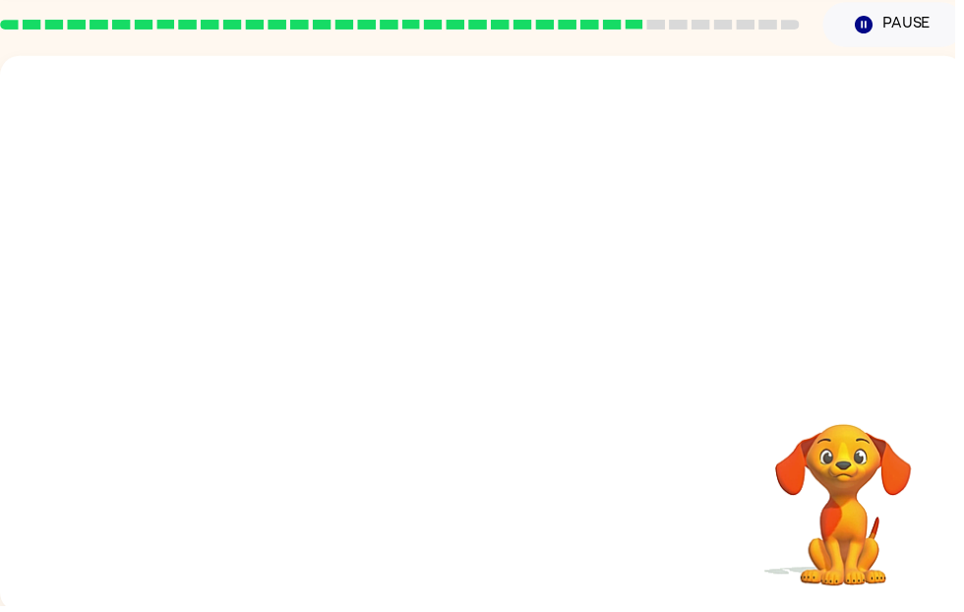
click at [943, 612] on div "Your browser must support playing .mp4 files to use Literably. Please try using…" at bounding box center [487, 337] width 974 height 562
click at [857, 536] on video "Your browser must support playing .mp4 files to use Literably. Please try using…" at bounding box center [852, 495] width 197 height 197
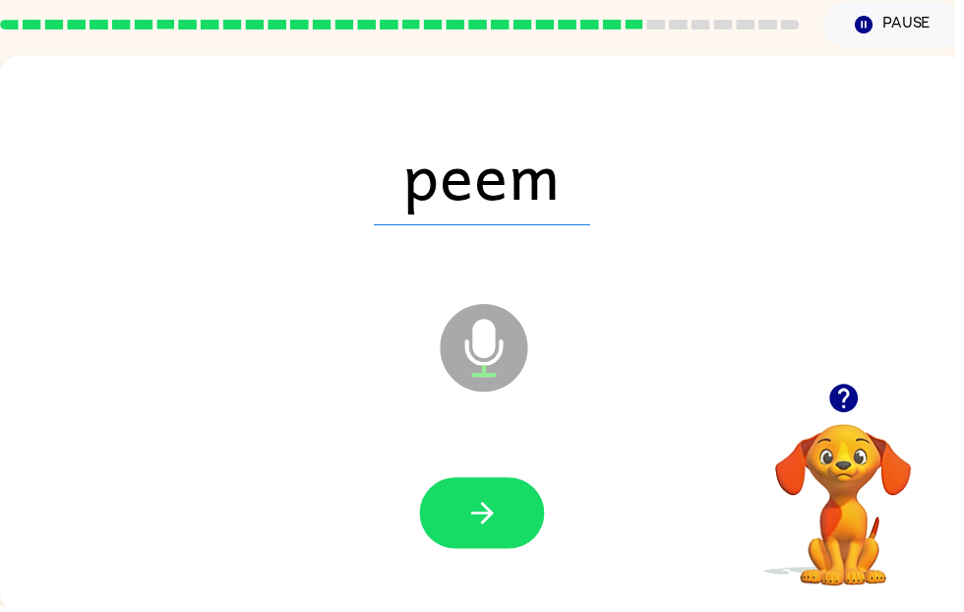
click at [520, 486] on button "button" at bounding box center [487, 518] width 126 height 72
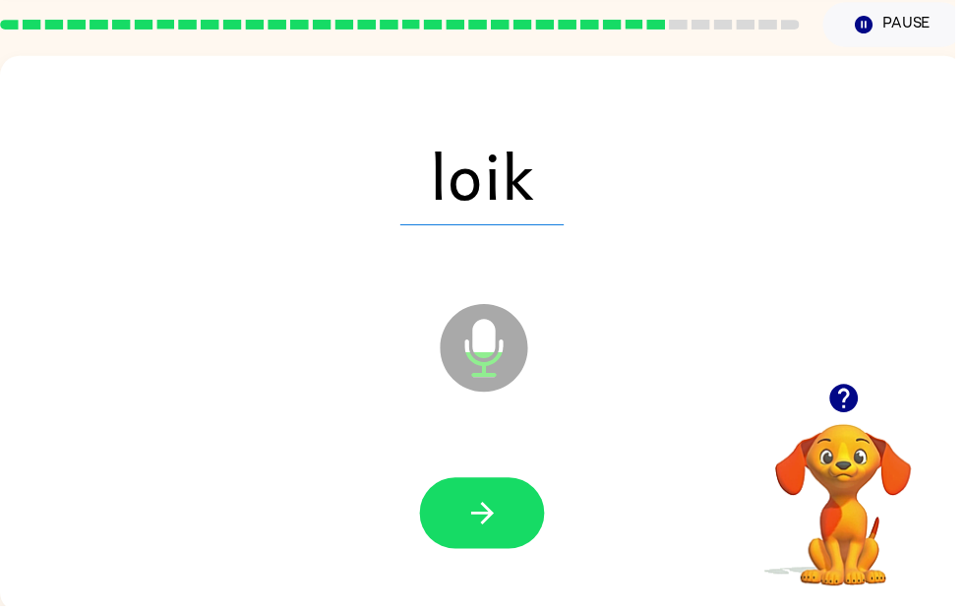
click at [474, 500] on button "button" at bounding box center [487, 518] width 126 height 72
click at [471, 494] on button "button" at bounding box center [487, 518] width 126 height 72
click at [491, 517] on icon "button" at bounding box center [487, 518] width 34 height 34
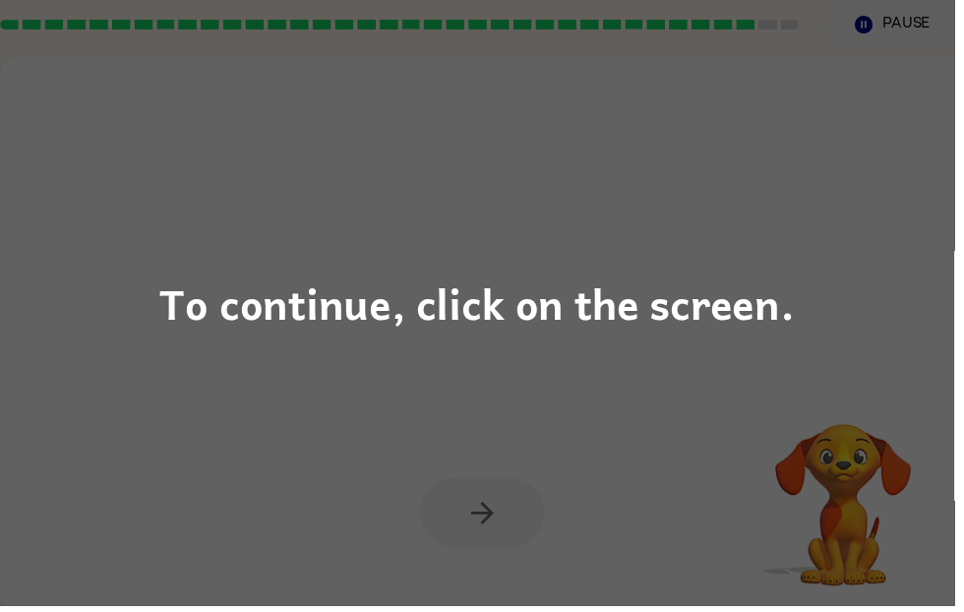
click at [221, 310] on div "To continue, click on the screen." at bounding box center [481, 306] width 641 height 67
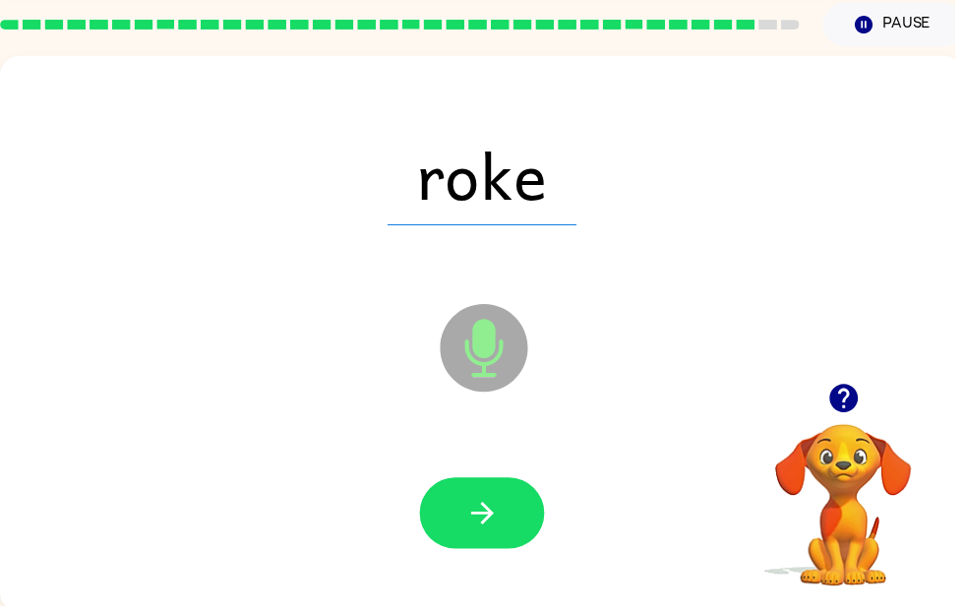
click at [489, 507] on icon "button" at bounding box center [487, 518] width 34 height 34
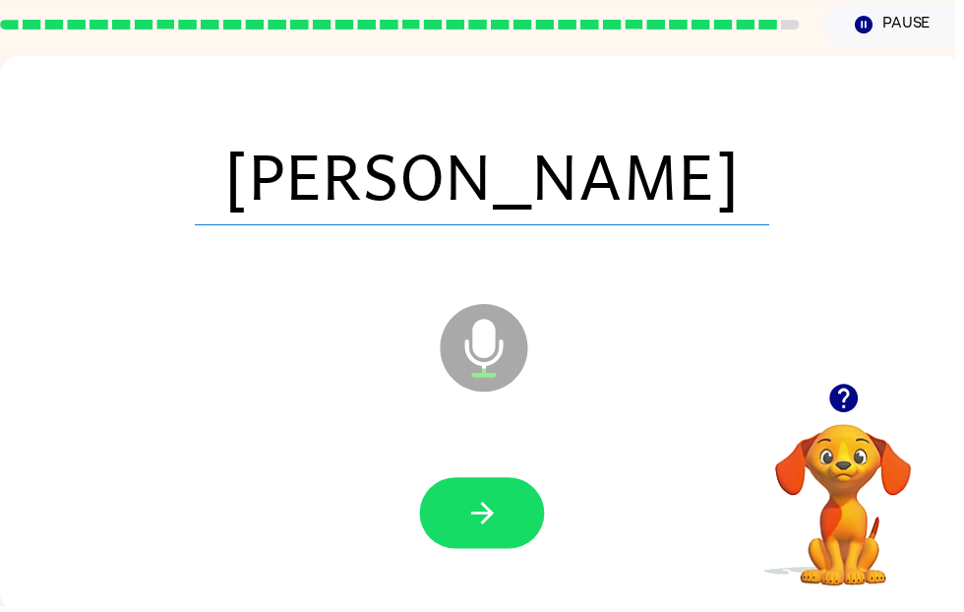
click at [490, 530] on icon "button" at bounding box center [487, 518] width 34 height 34
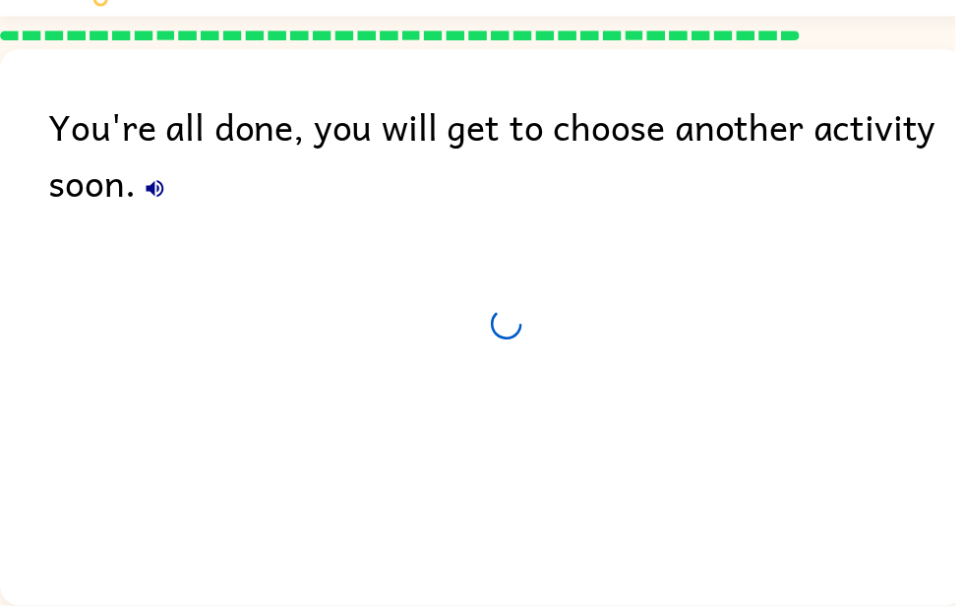
scroll to position [66, 0]
